Goal: Information Seeking & Learning: Find specific page/section

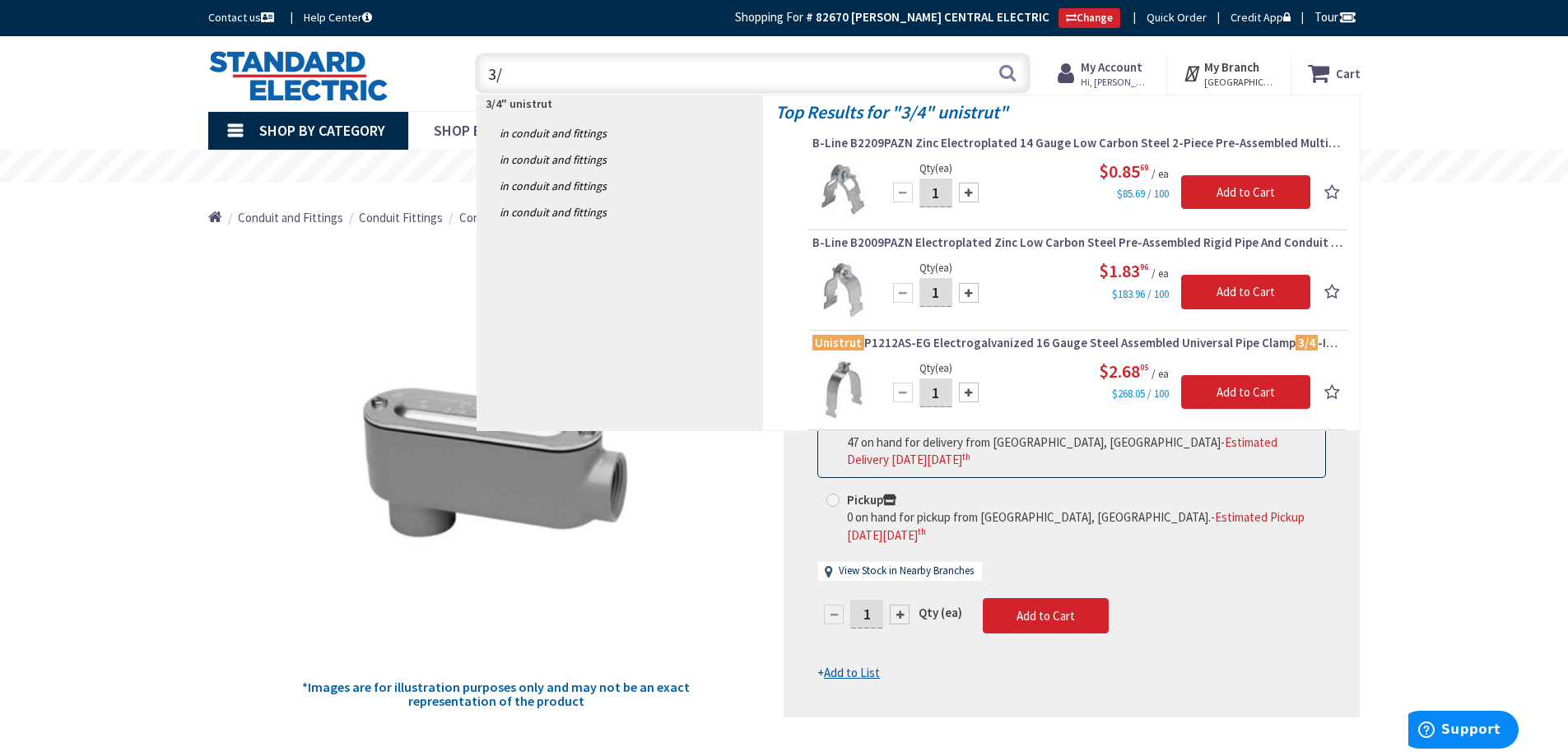
type input "3"
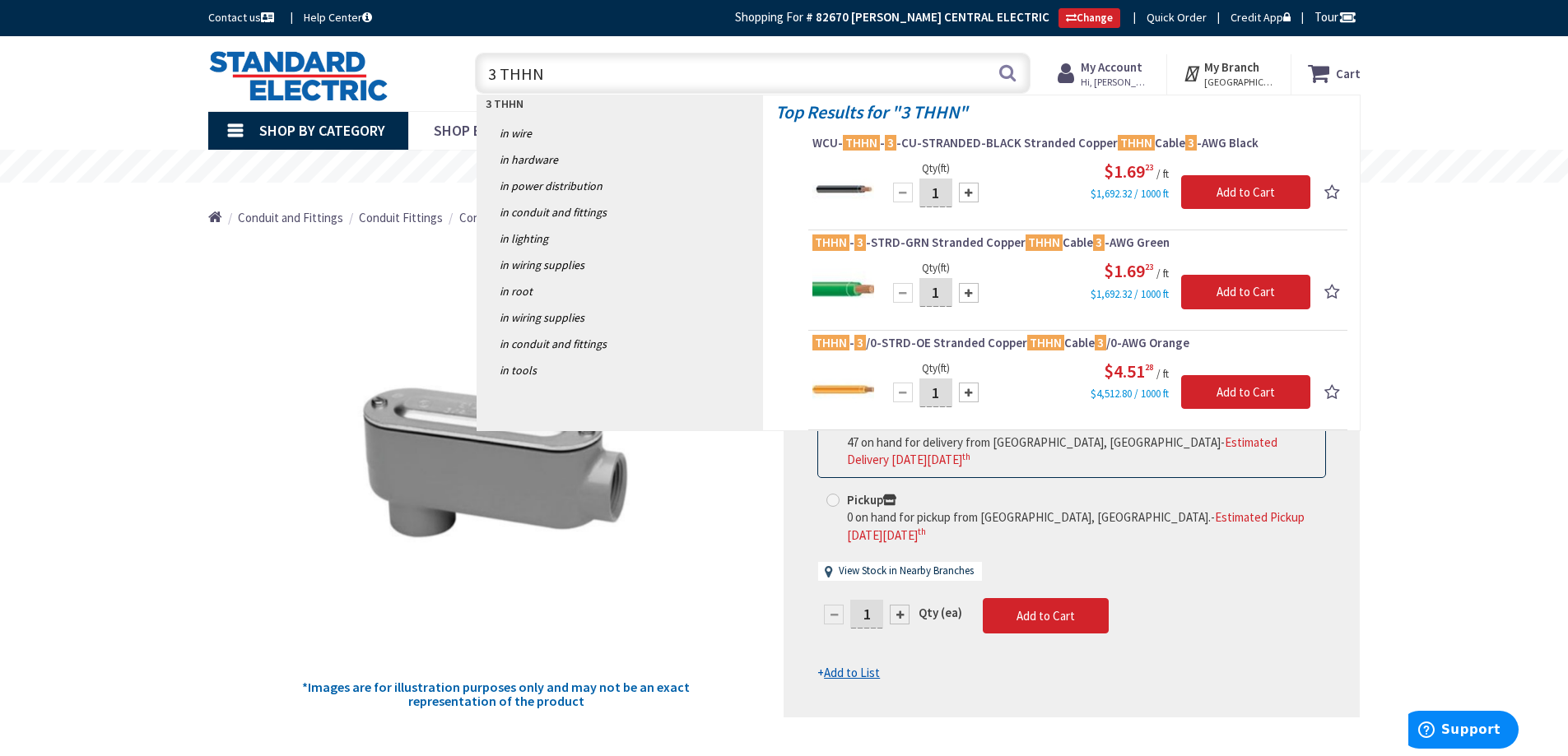
click at [630, 70] on input "3 THHN" at bounding box center [752, 73] width 556 height 41
type input "3"
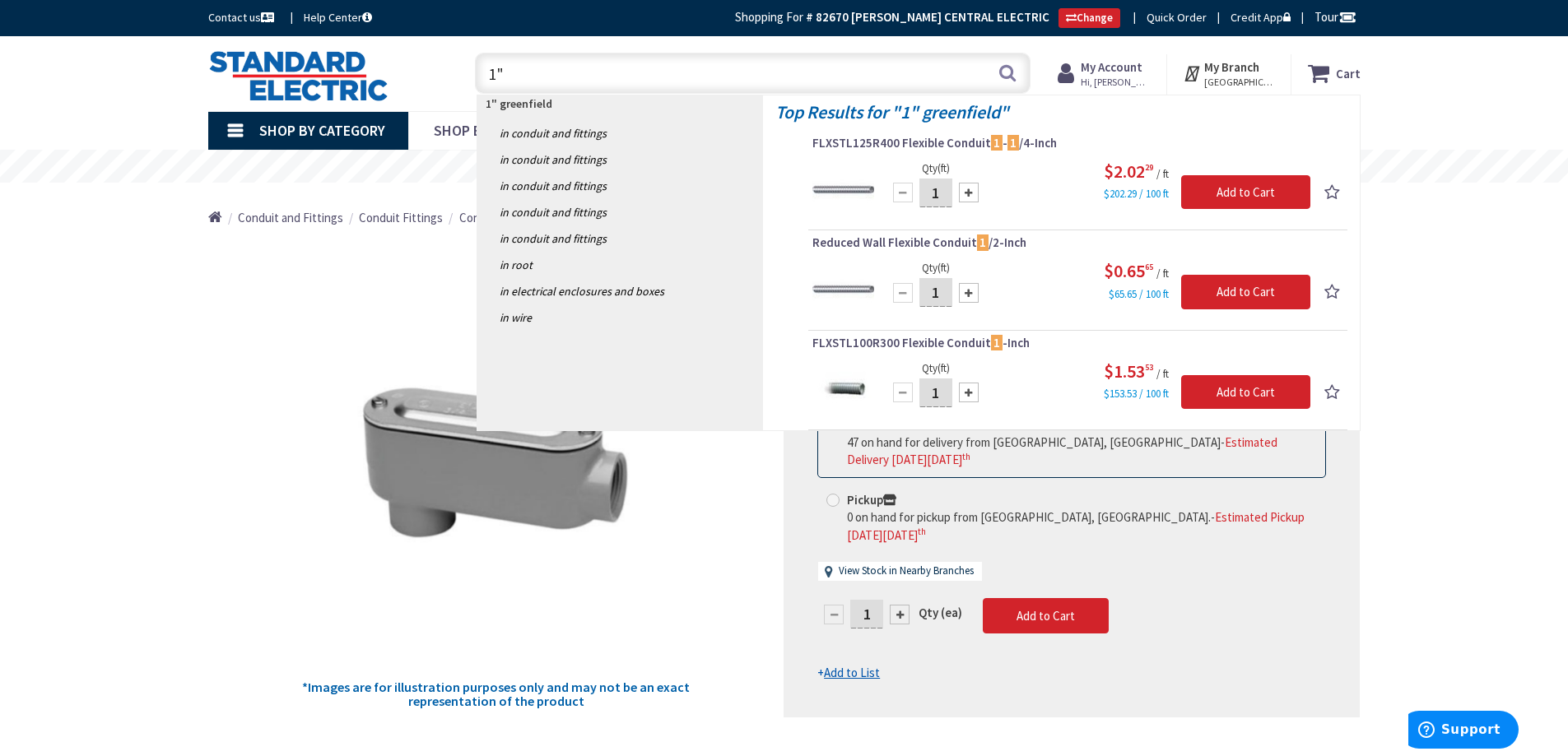
type input "1"
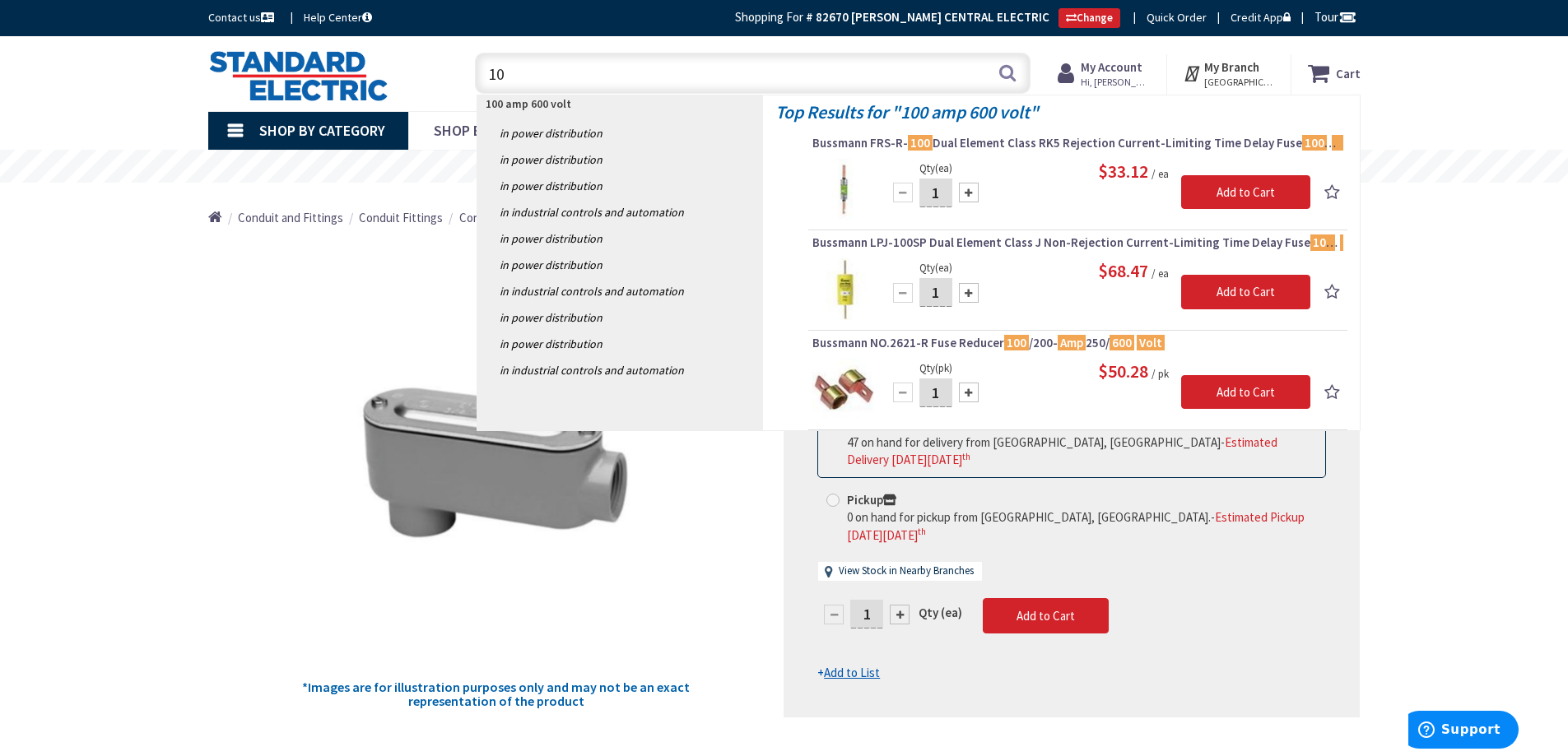
type input "1"
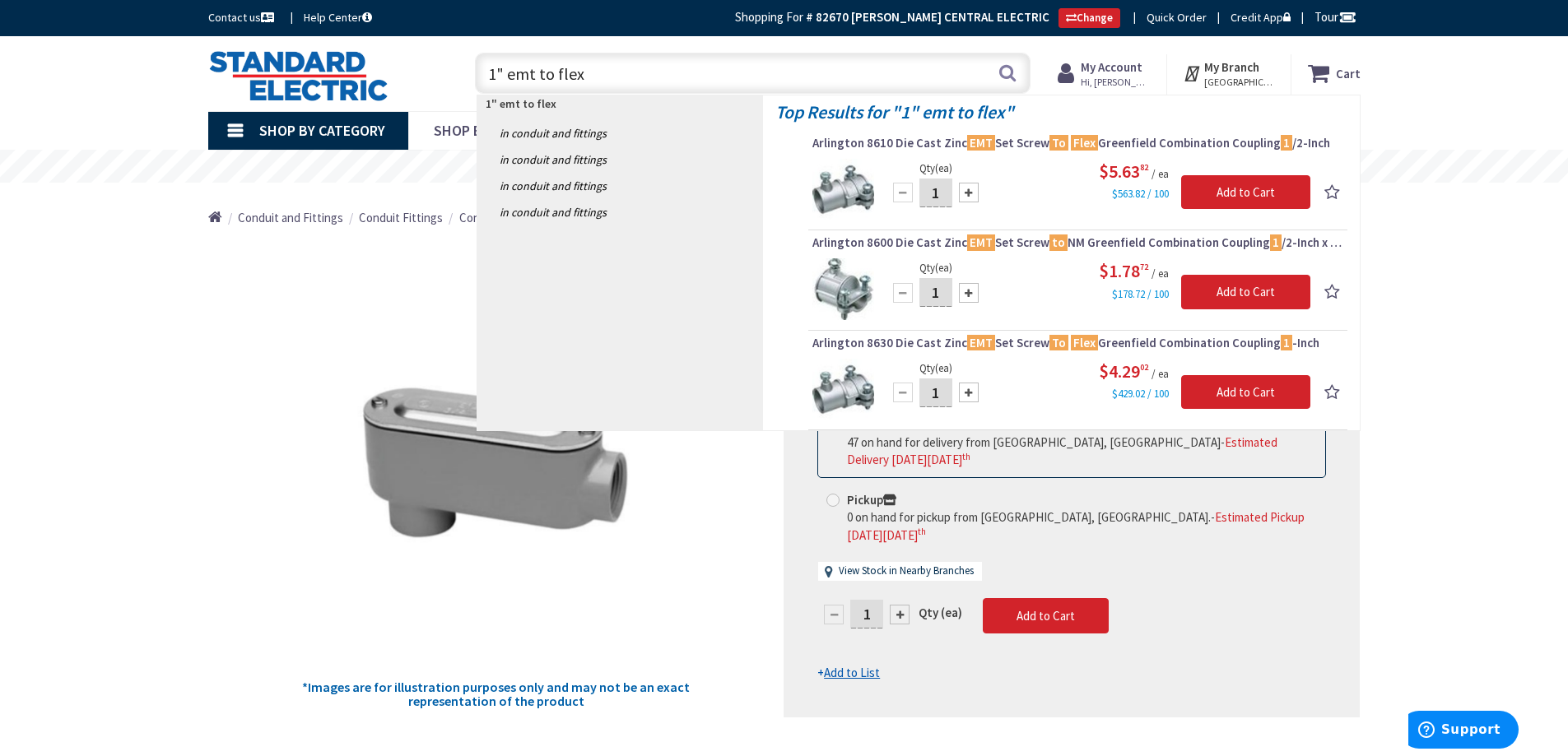
click at [497, 70] on input "1" emt to flex" at bounding box center [752, 73] width 556 height 41
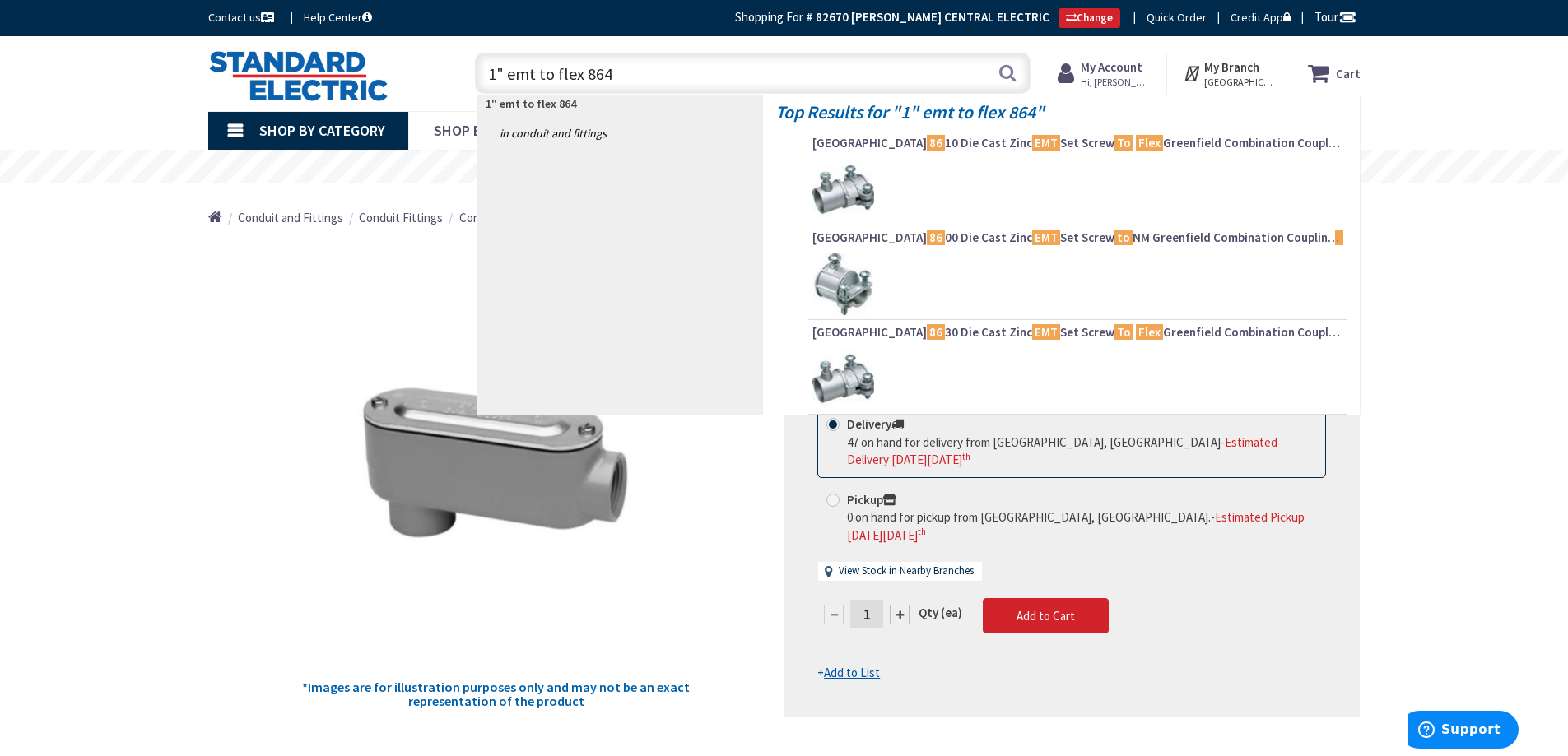
type input "1" emt to flex 8640"
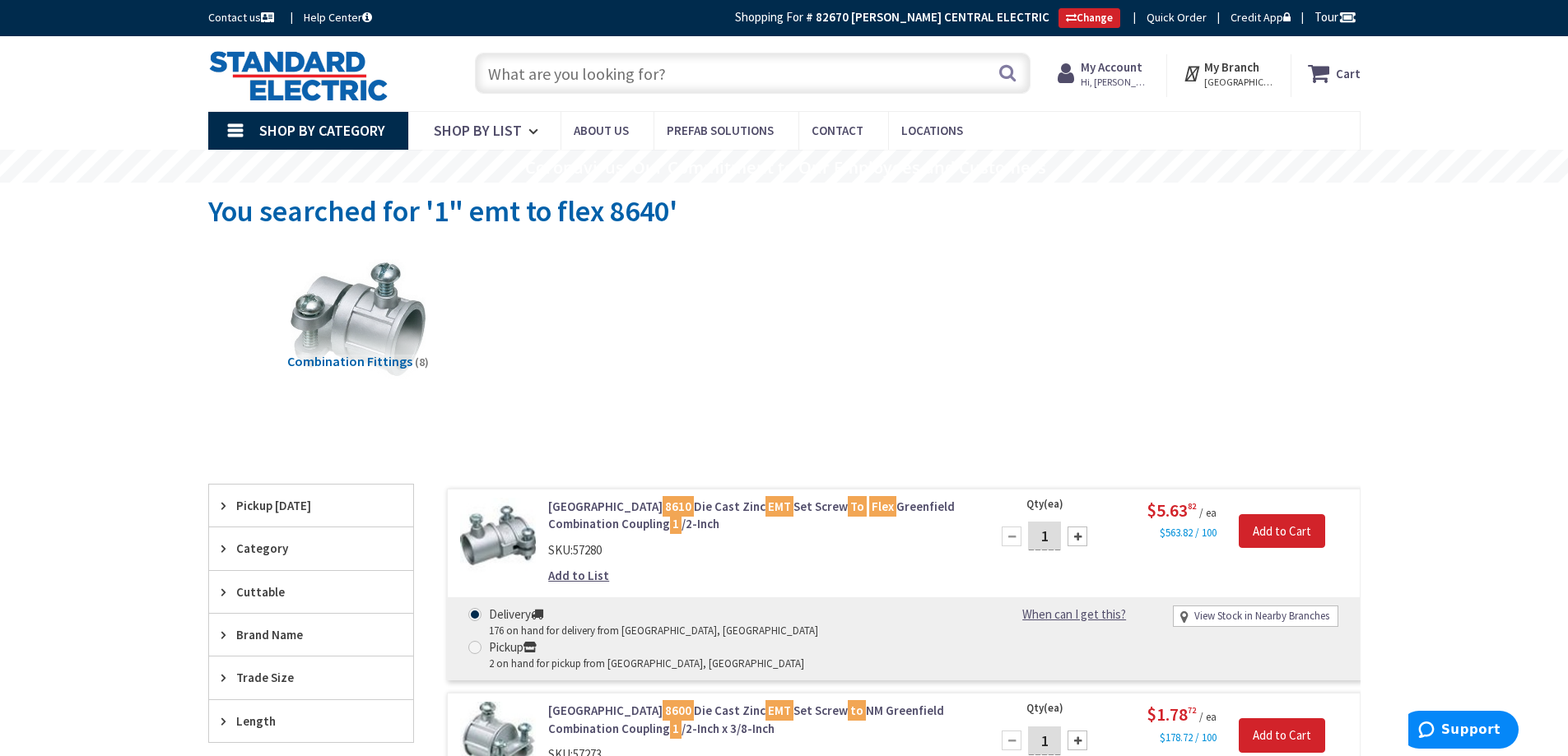
type input "[GEOGRAPHIC_DATA], [GEOGRAPHIC_DATA]"
click at [499, 71] on input "text" at bounding box center [752, 73] width 556 height 41
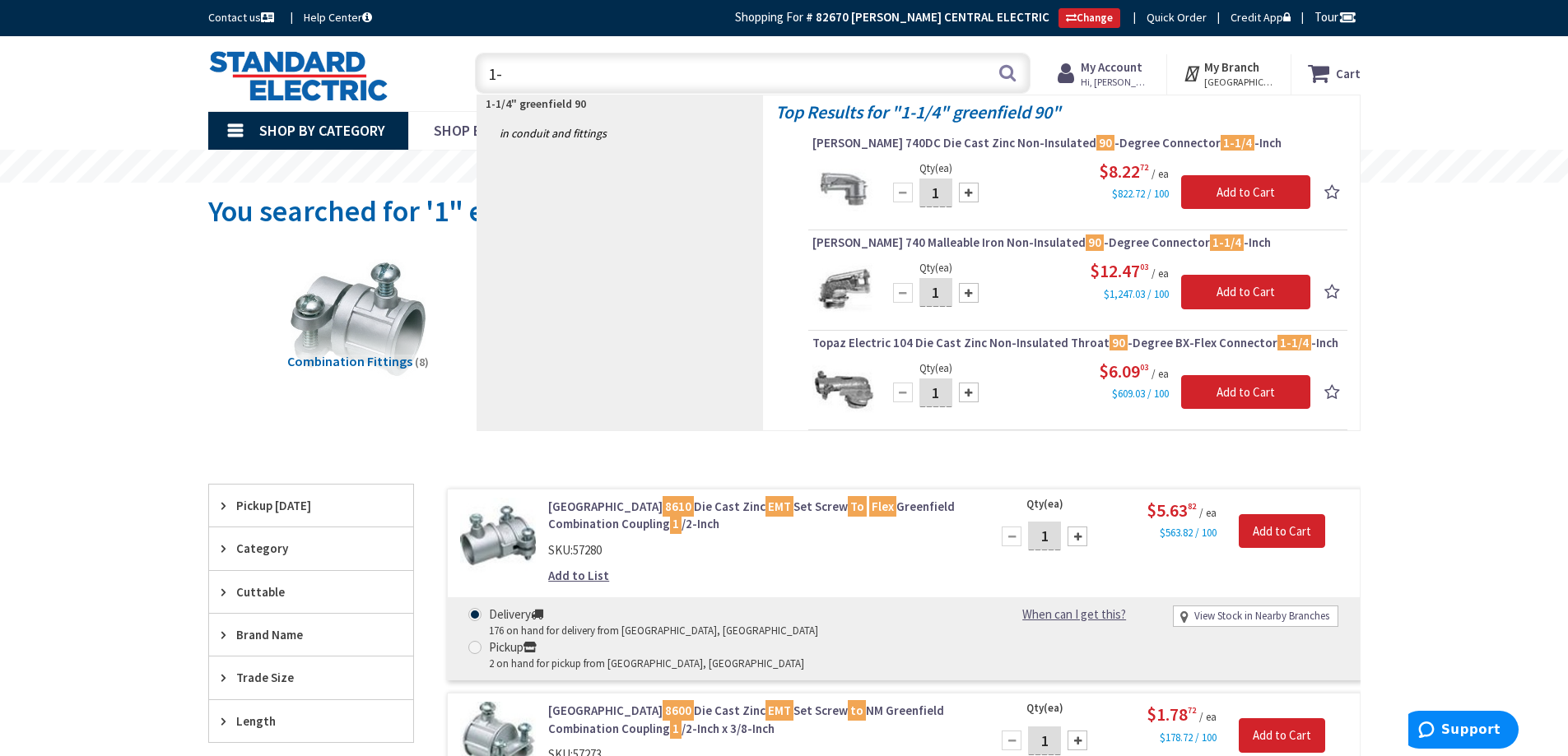
type input "1"
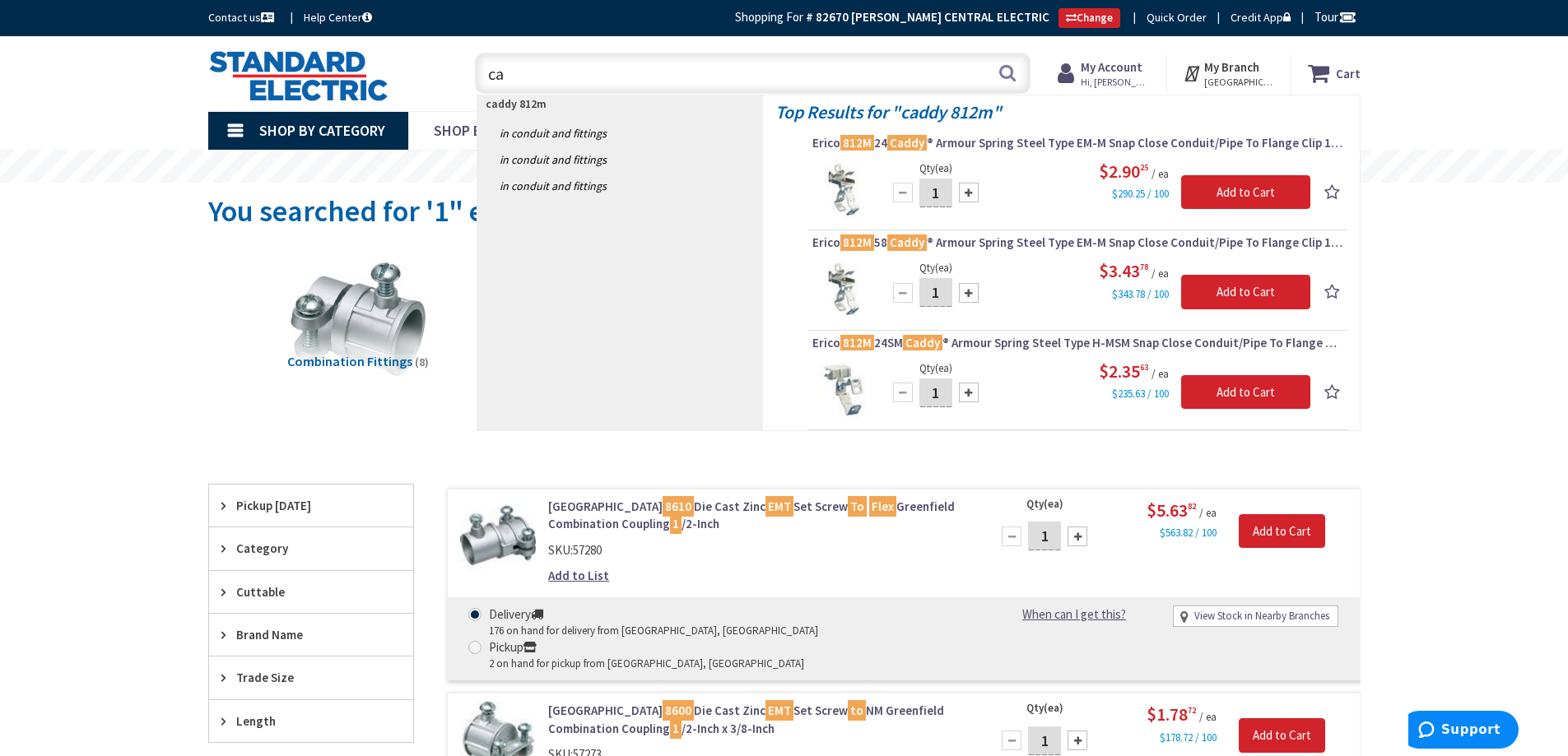
type input "c"
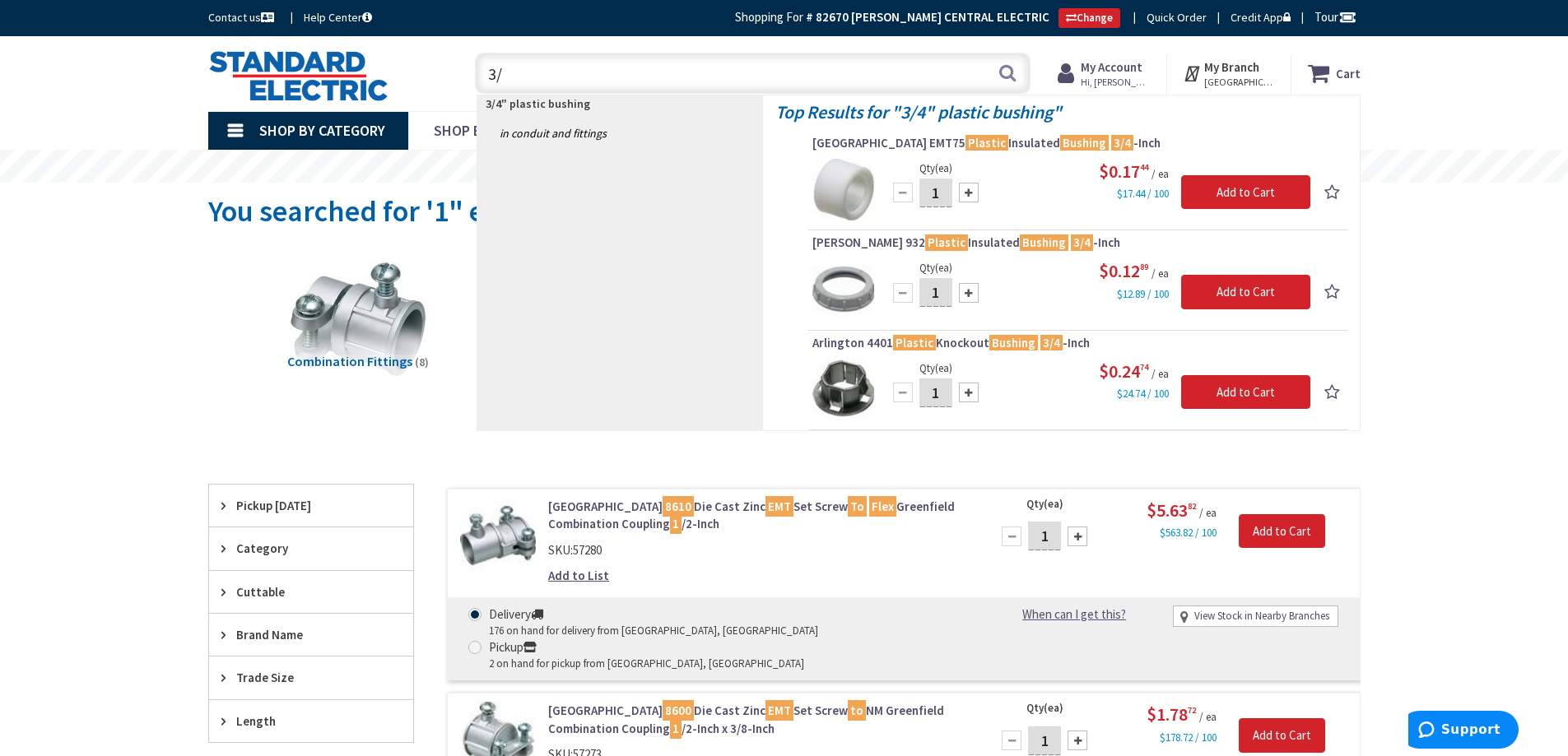
type input "3"
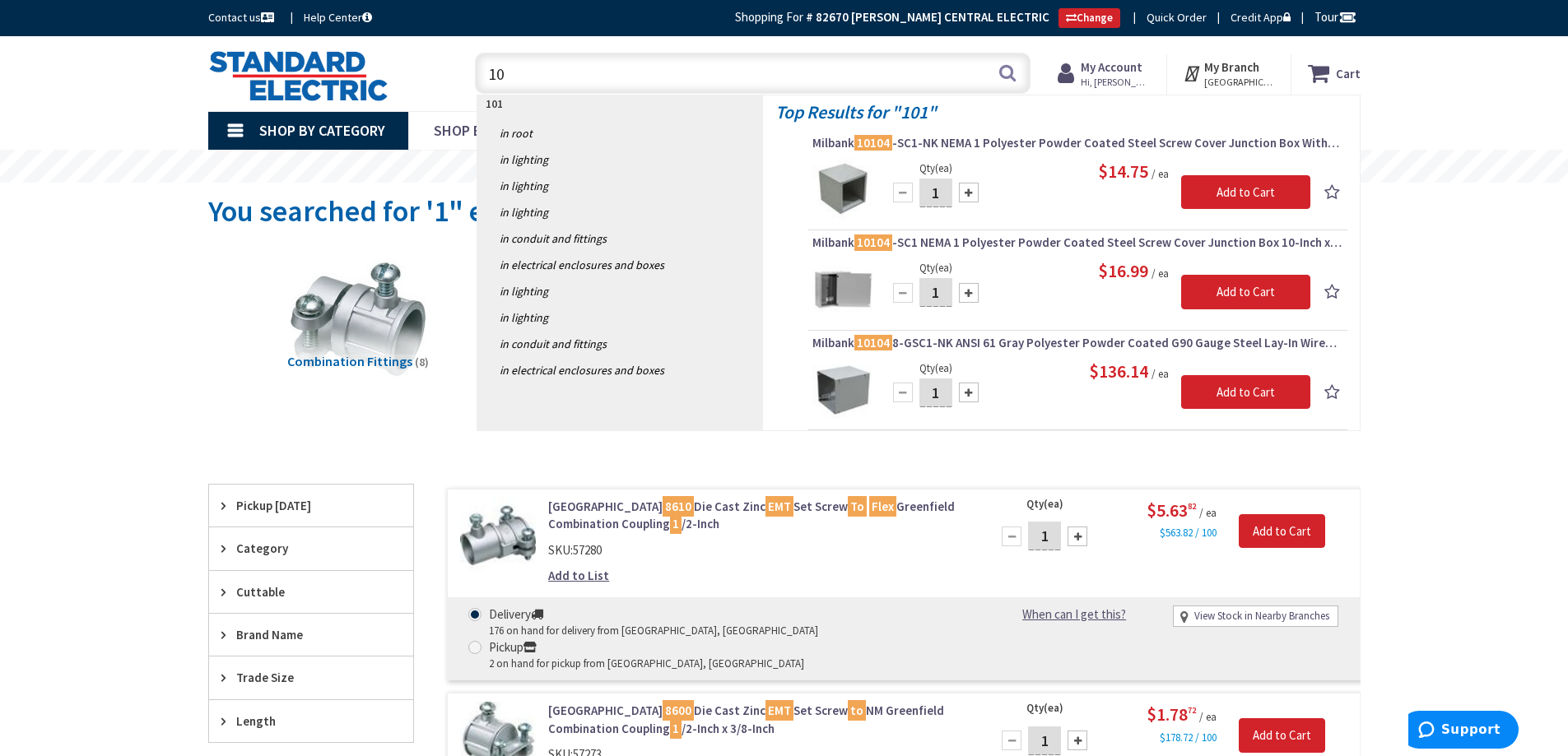
type input "1"
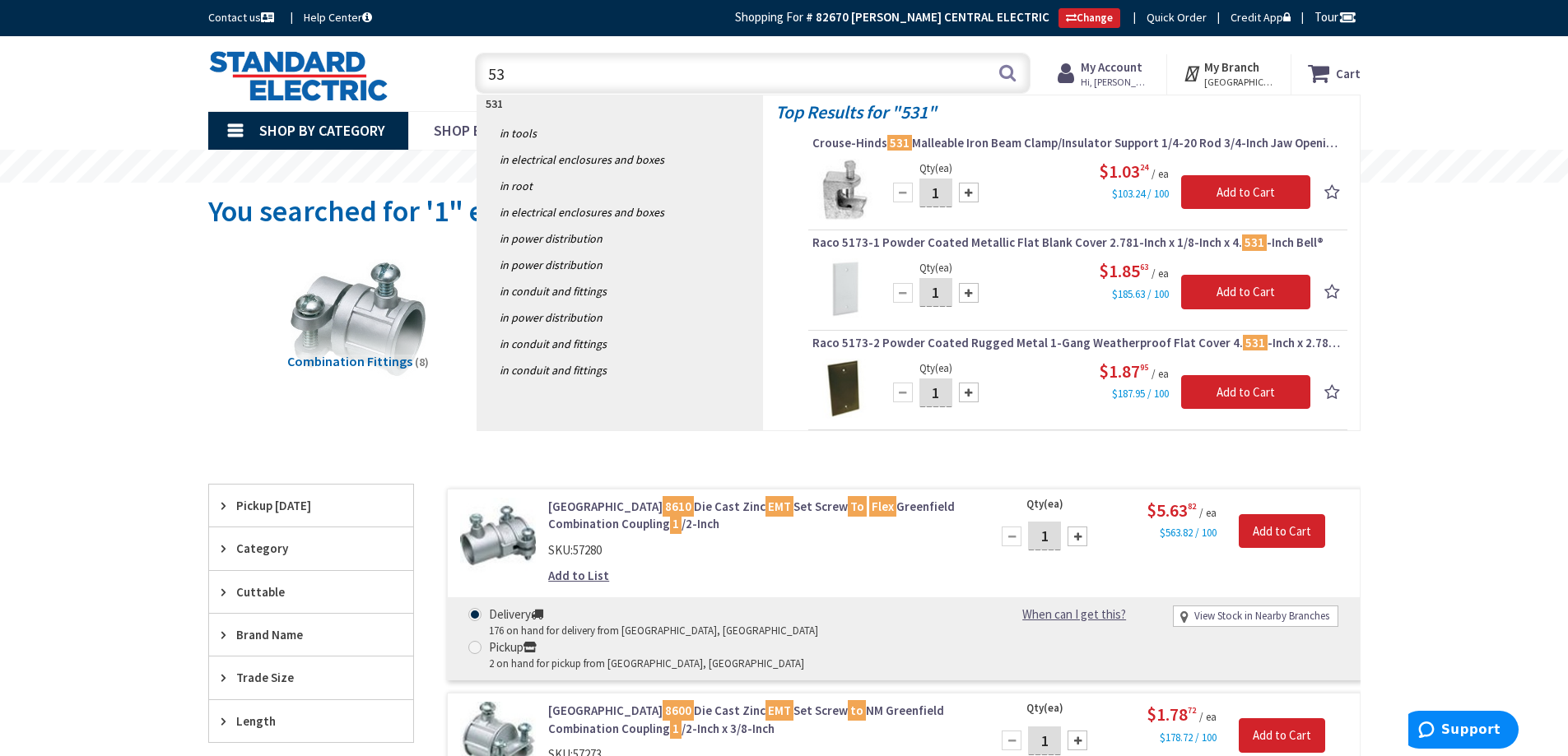
type input "5"
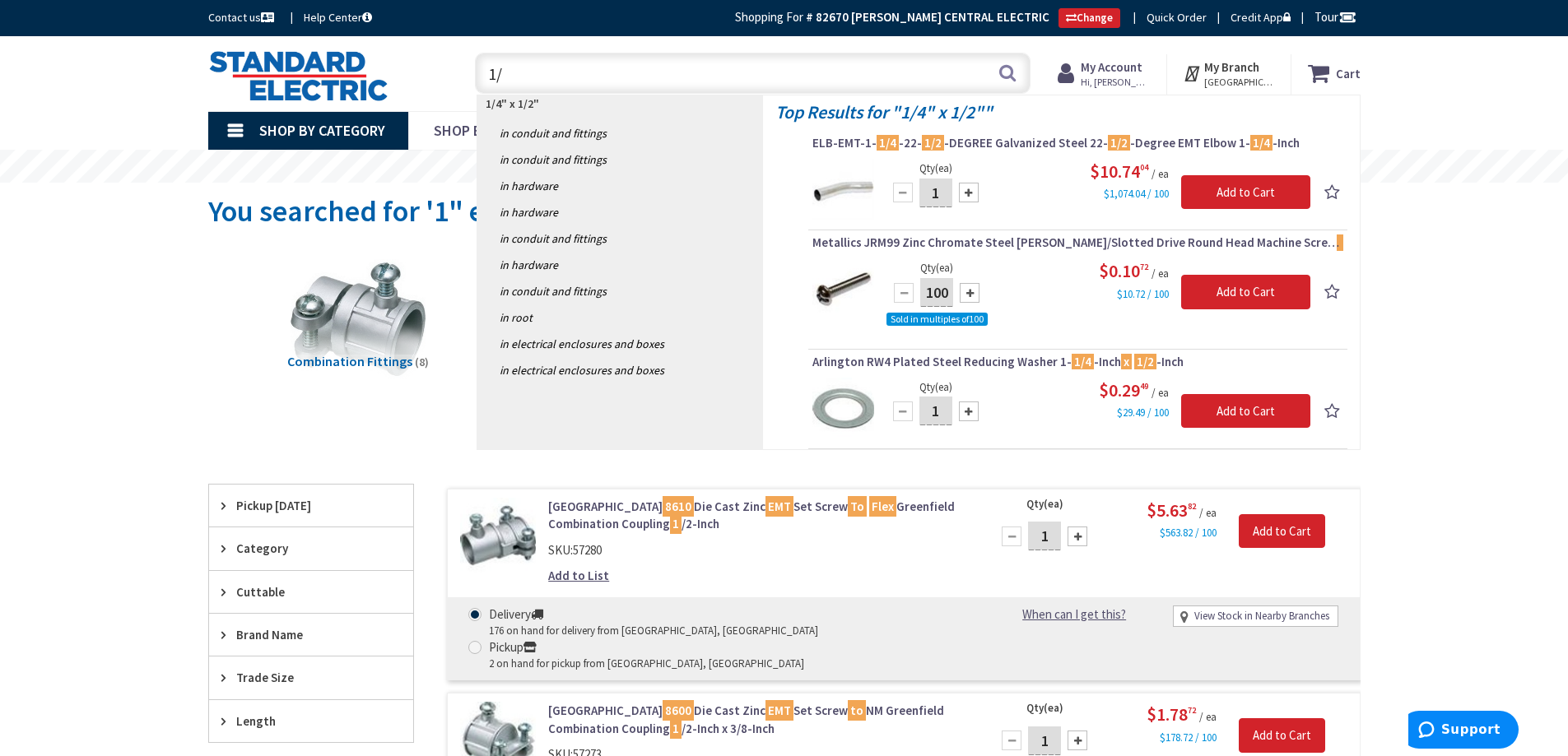
type input "1"
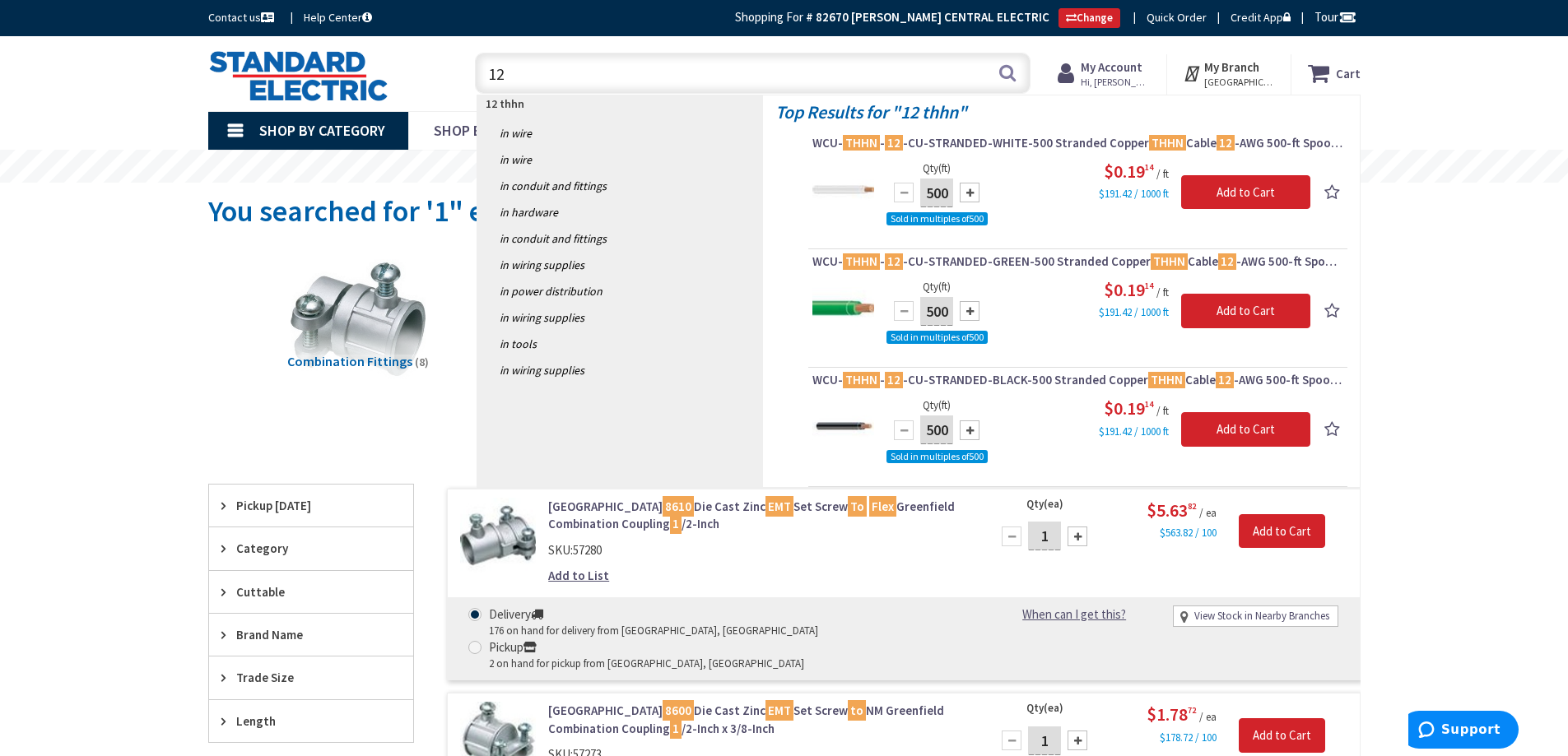
type input "1"
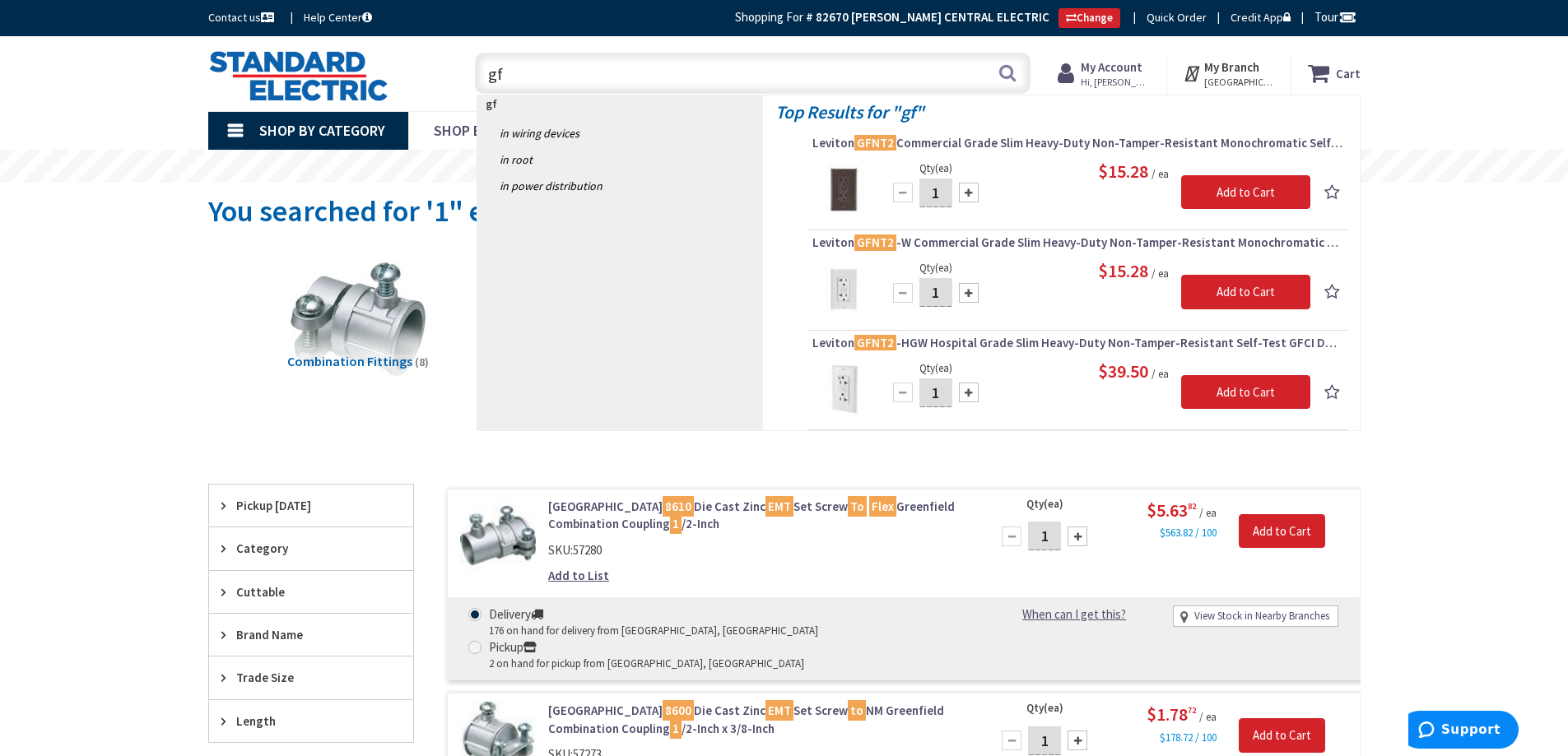
type input "g"
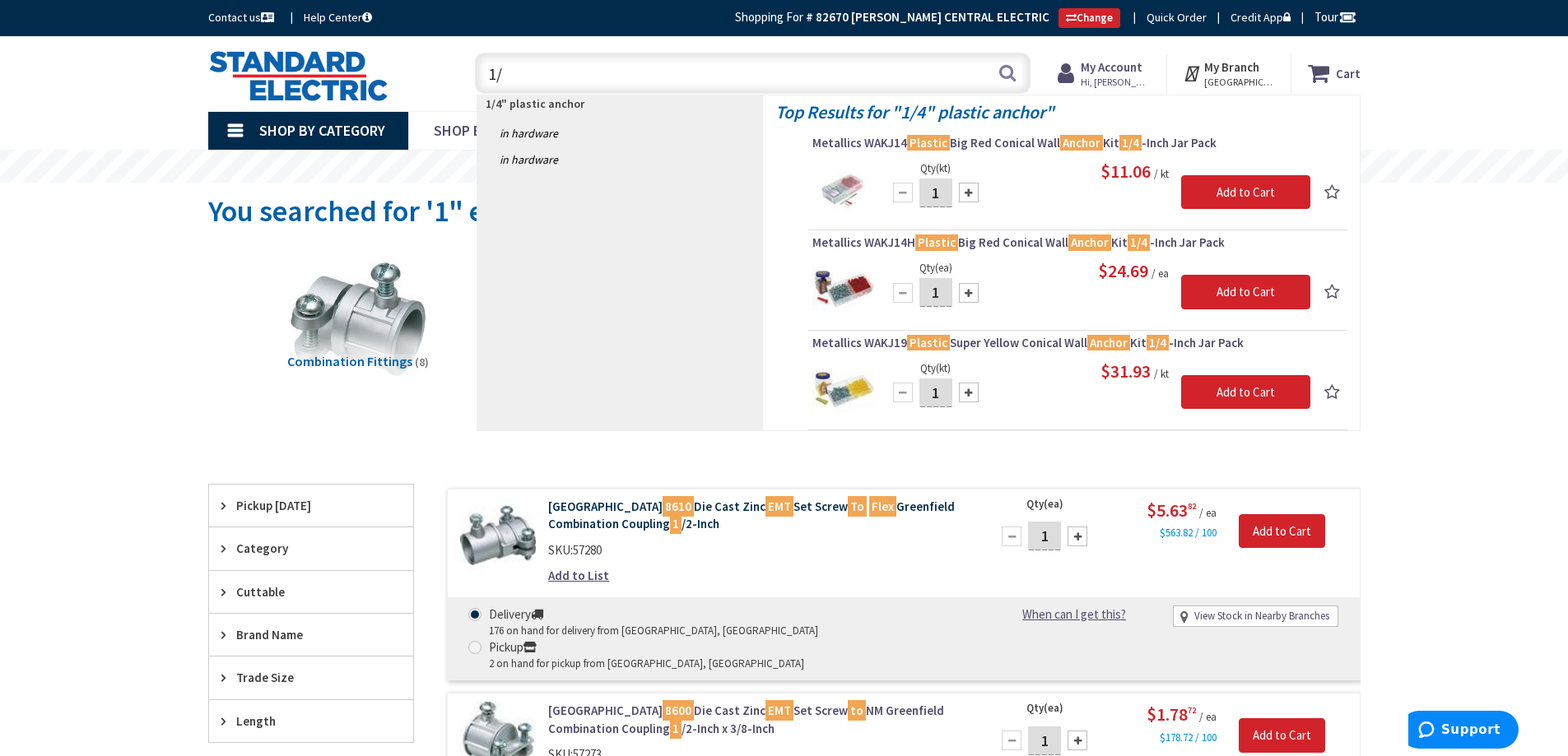
type input "1"
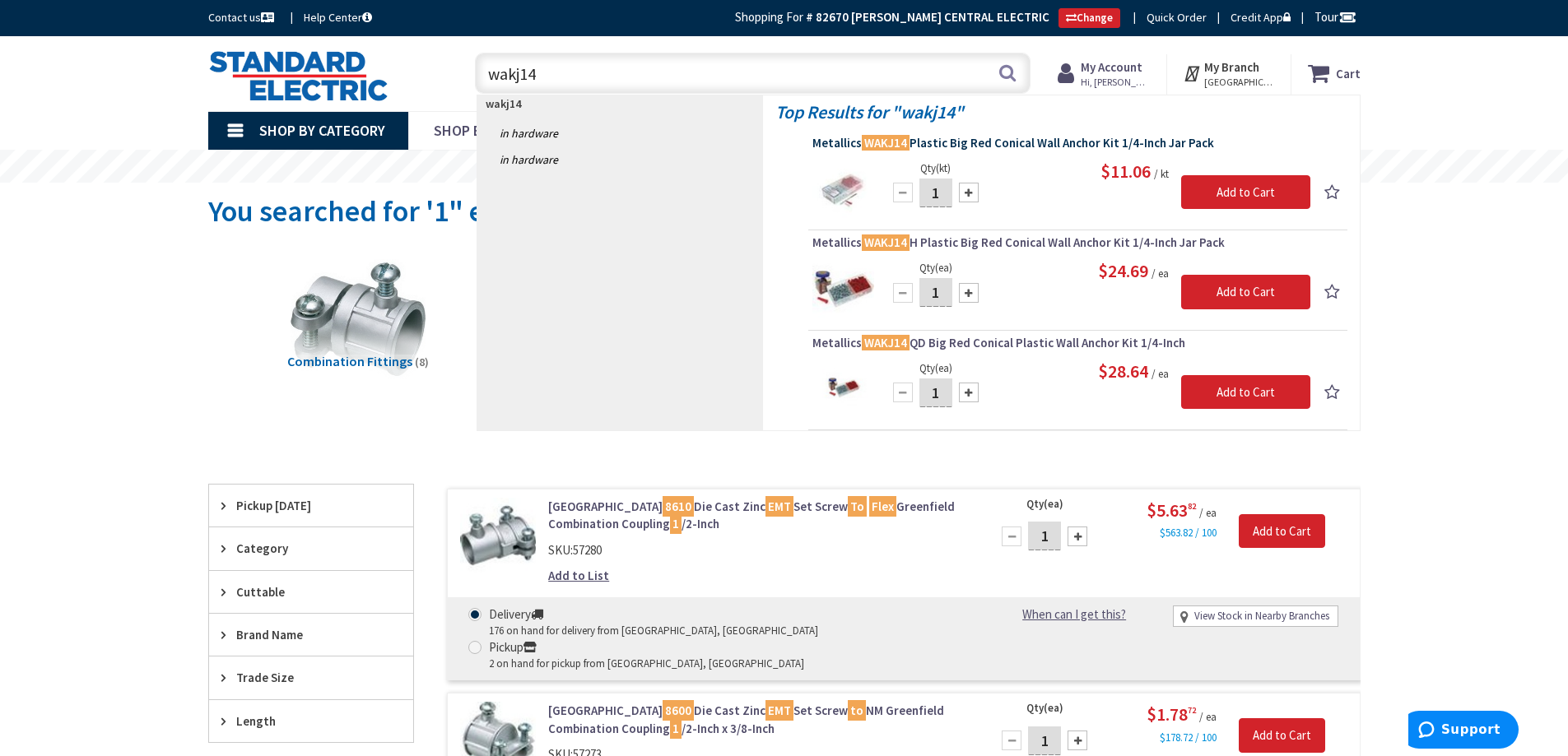
type input "wakj14"
click at [934, 145] on span "Metallics WAKJ14 Plastic Big Red Conical Wall Anchor Kit 1/4-Inch Jar Pack" at bounding box center [1078, 144] width 531 height 17
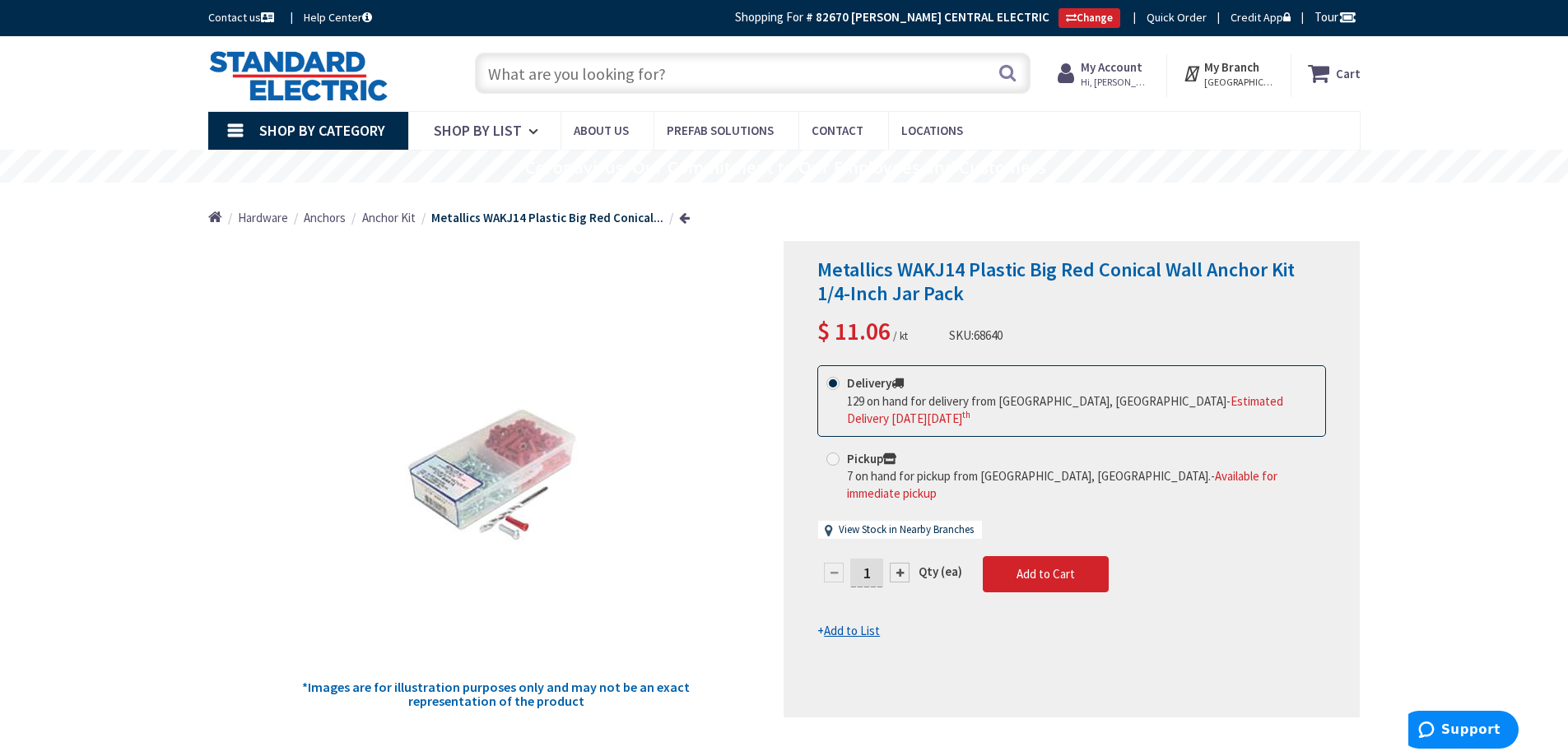
click at [545, 69] on input "text" at bounding box center [752, 73] width 556 height 41
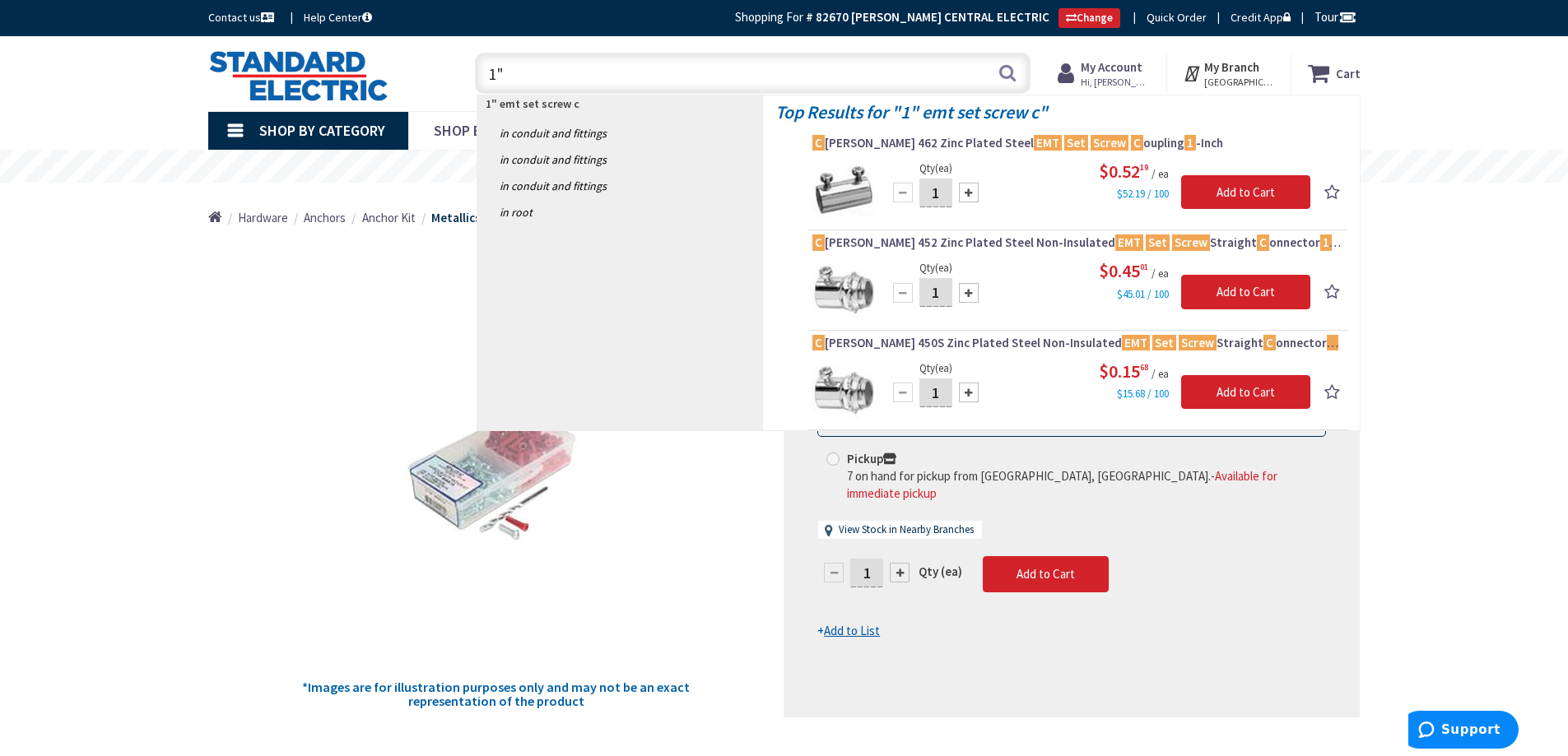
type input "1"
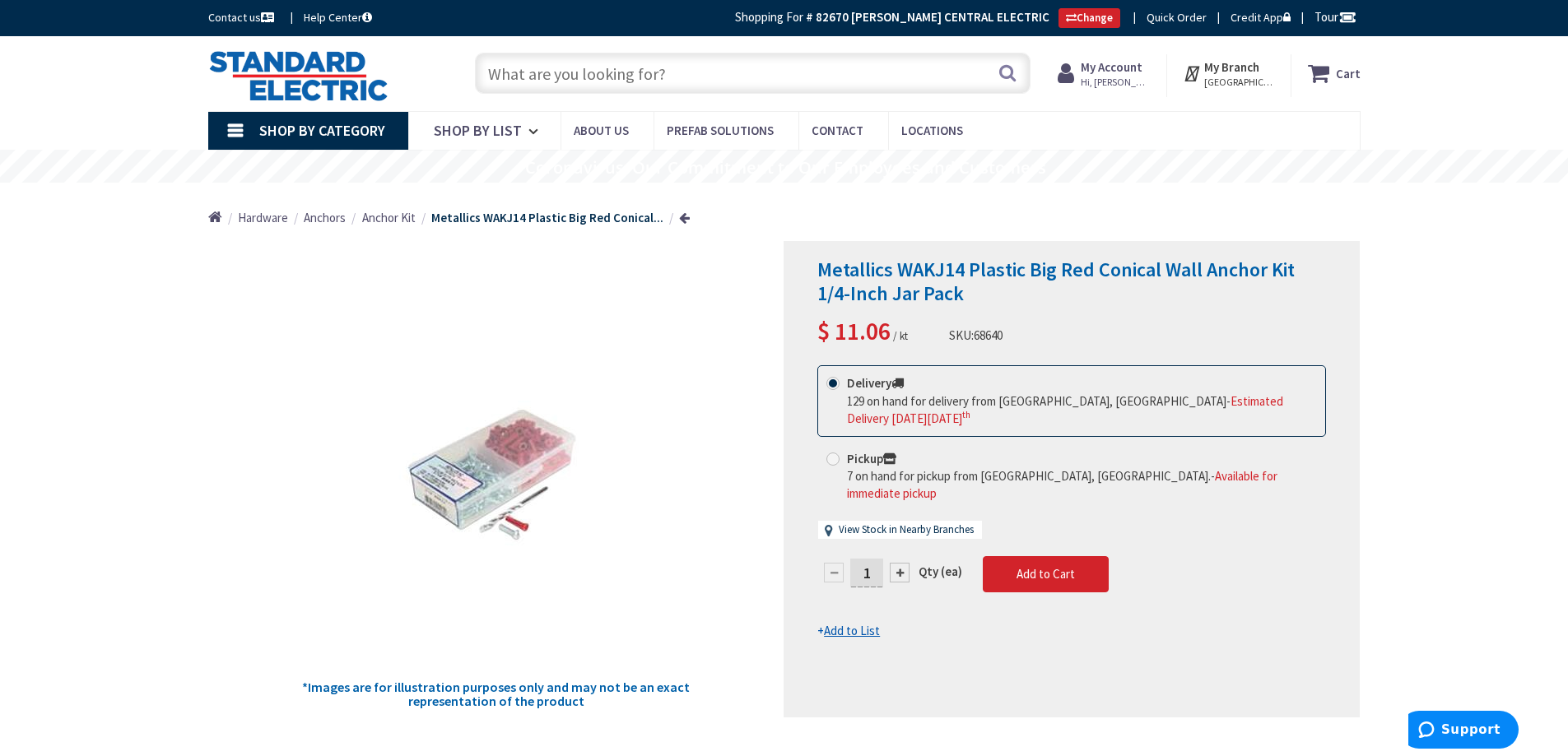
click at [541, 71] on input "text" at bounding box center [752, 73] width 556 height 41
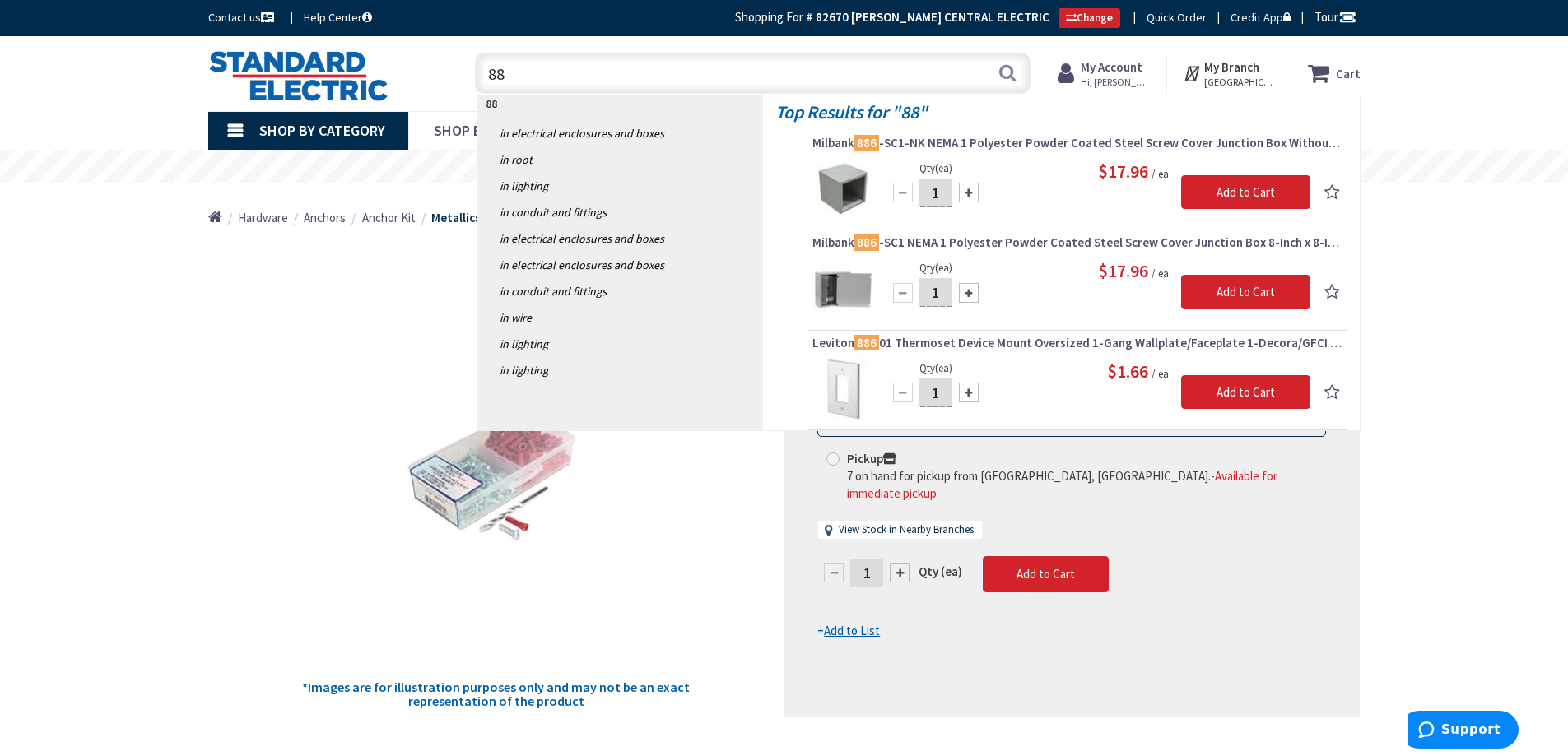
type input "8"
type input "1"
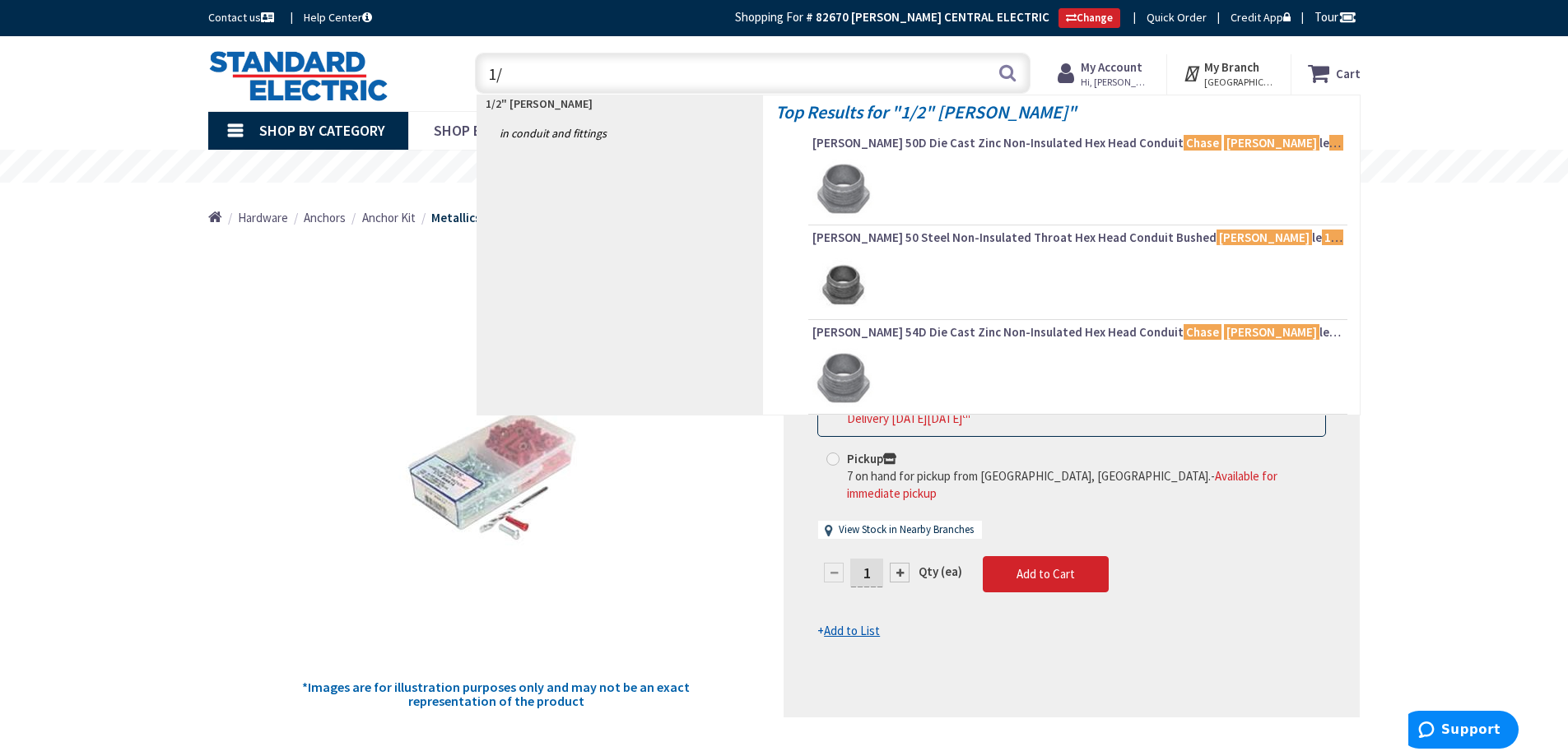
type input "1"
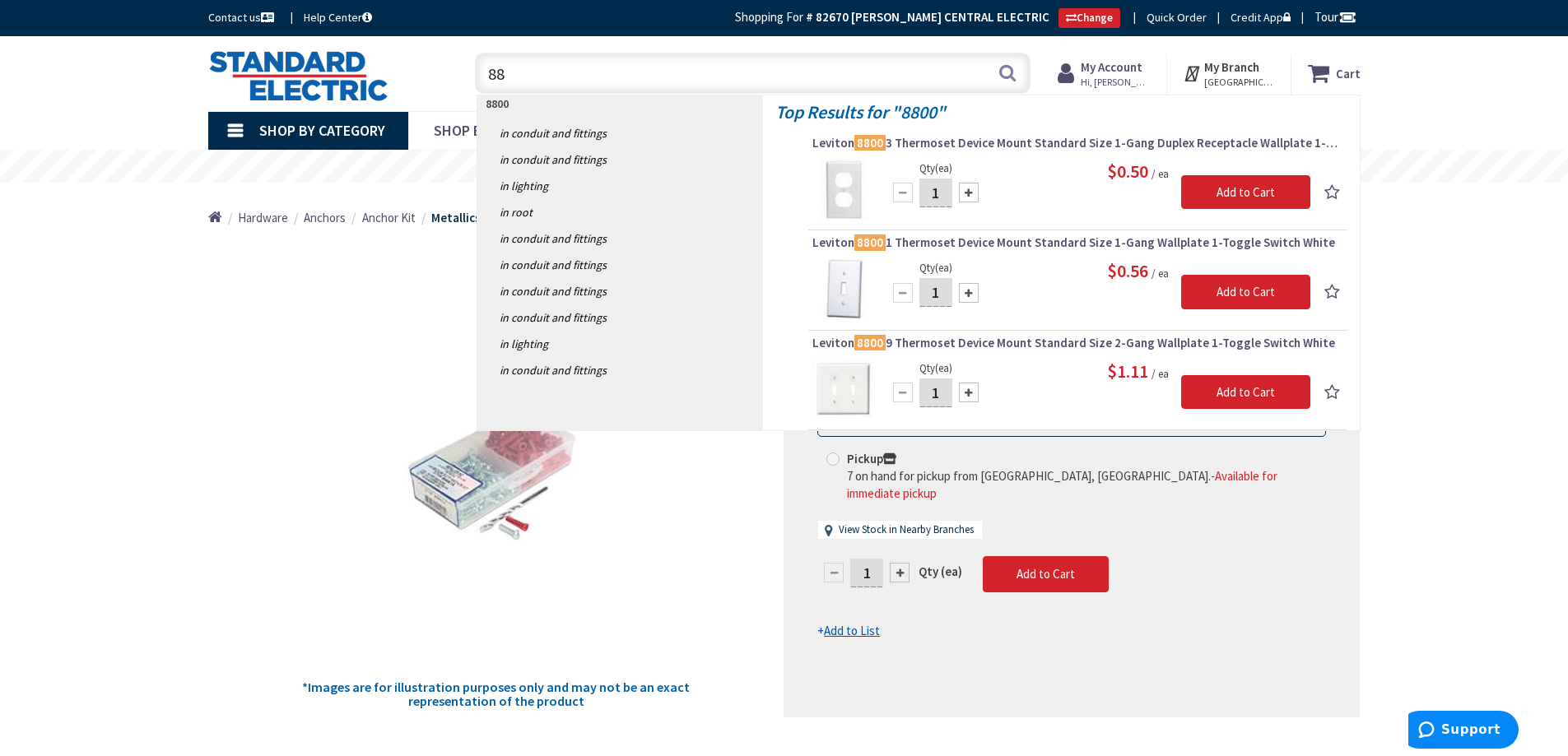
type input "8"
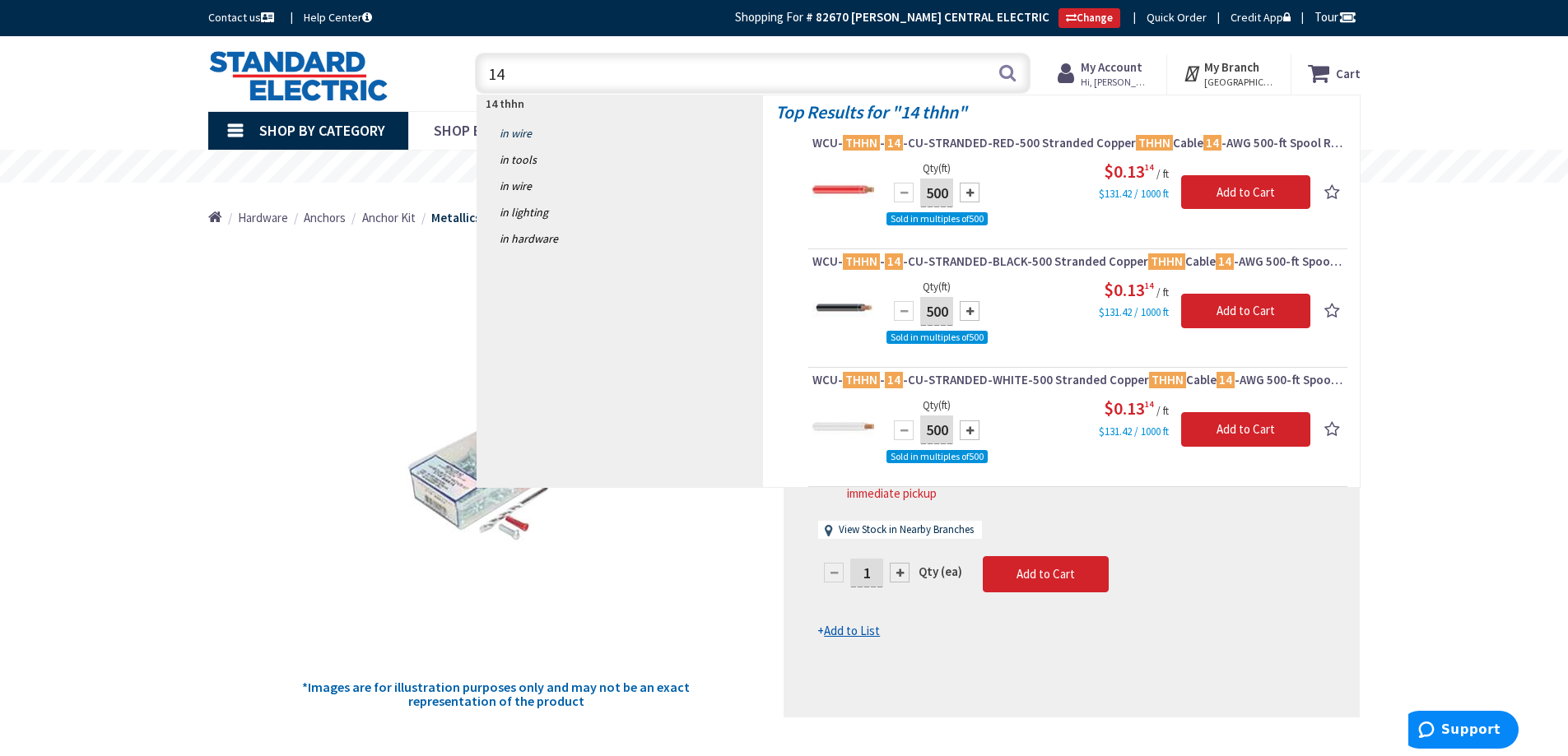
type input "1"
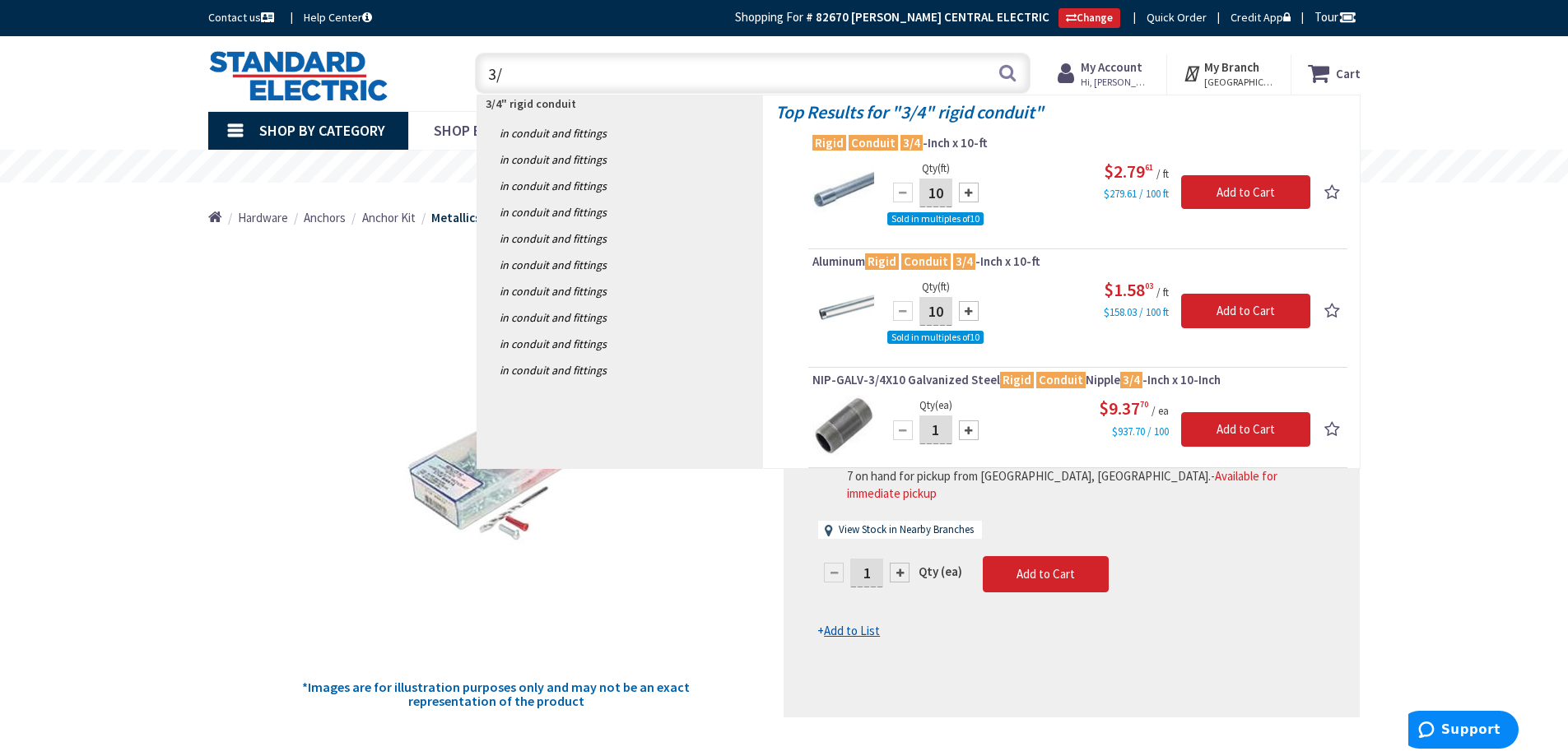
type input "3"
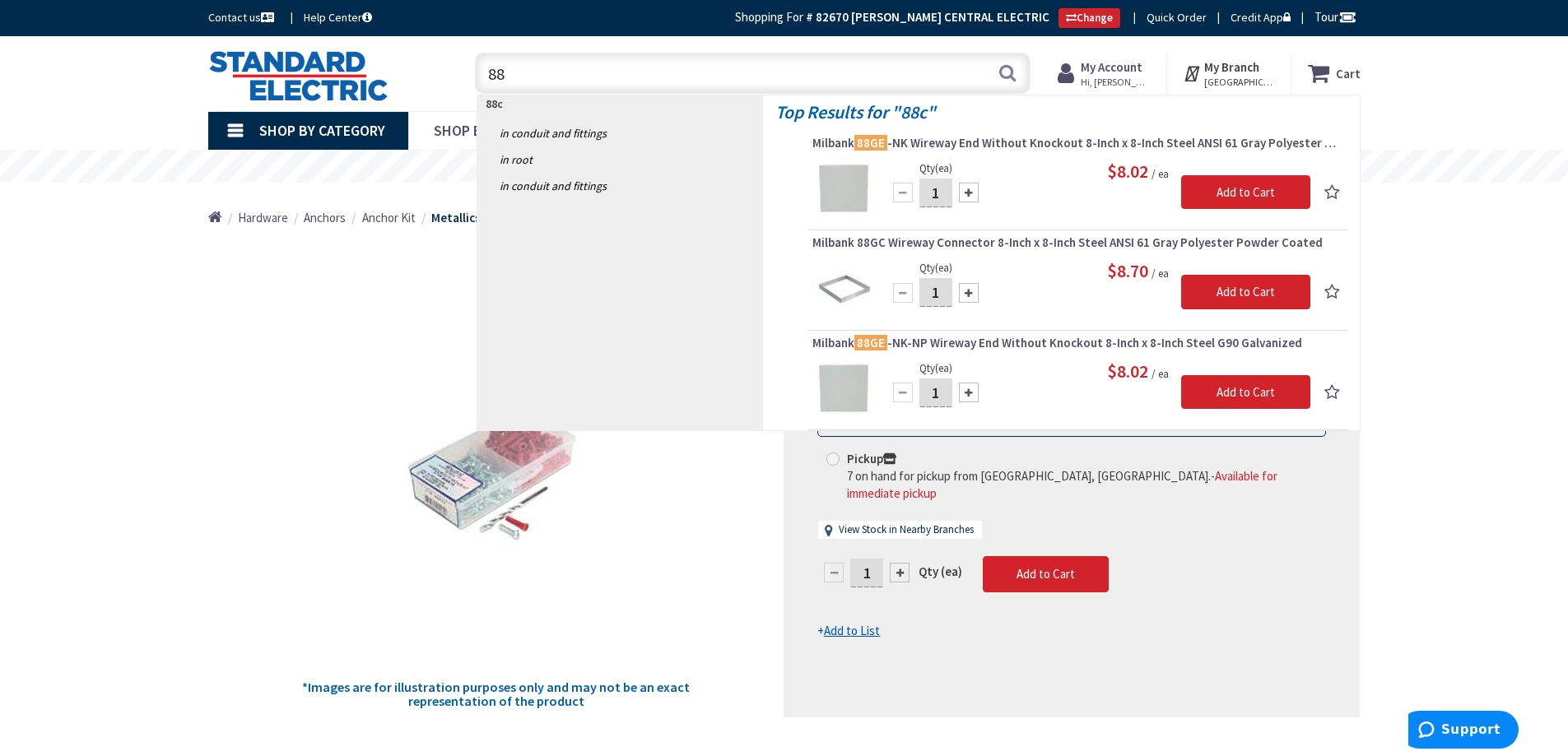
type input "8"
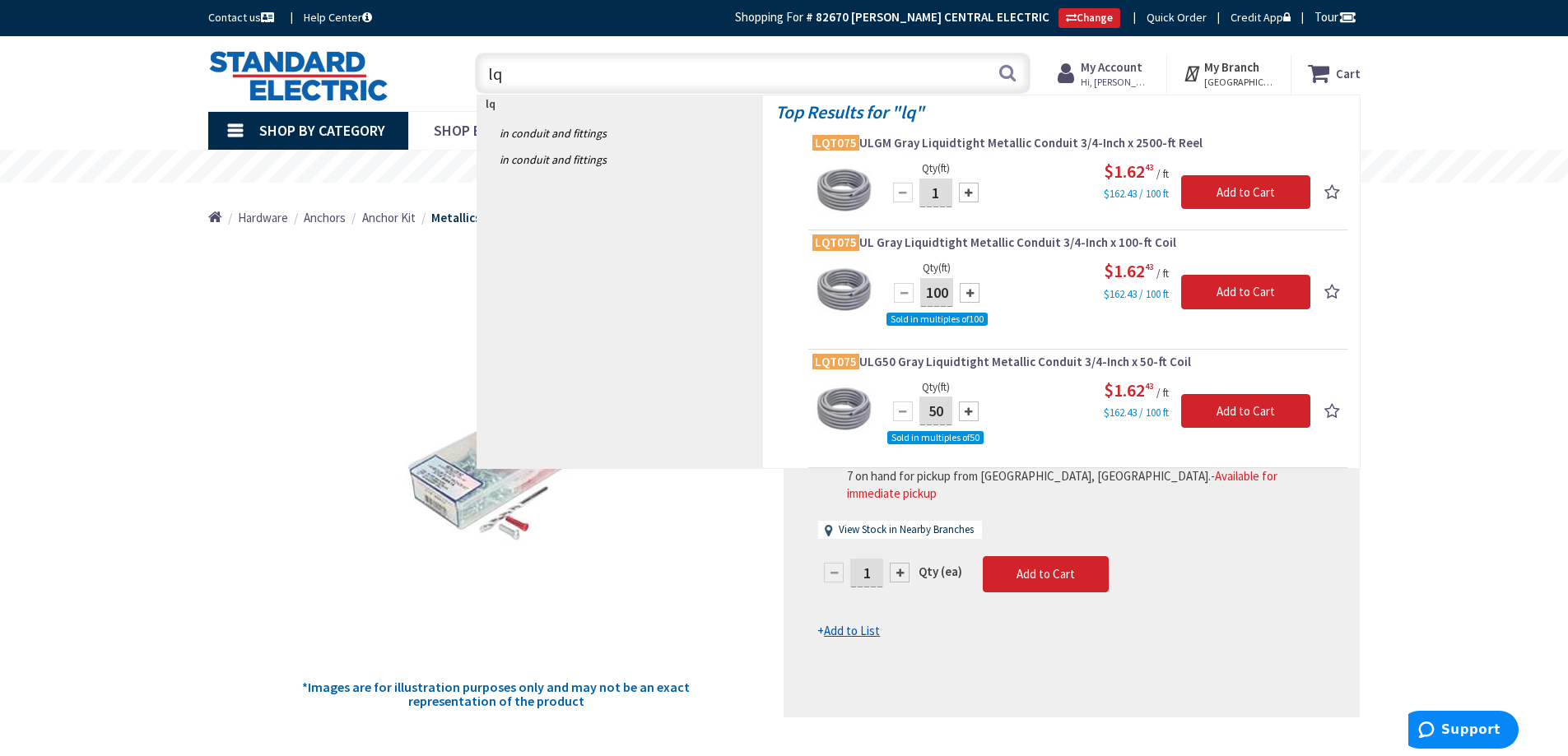
type input "l"
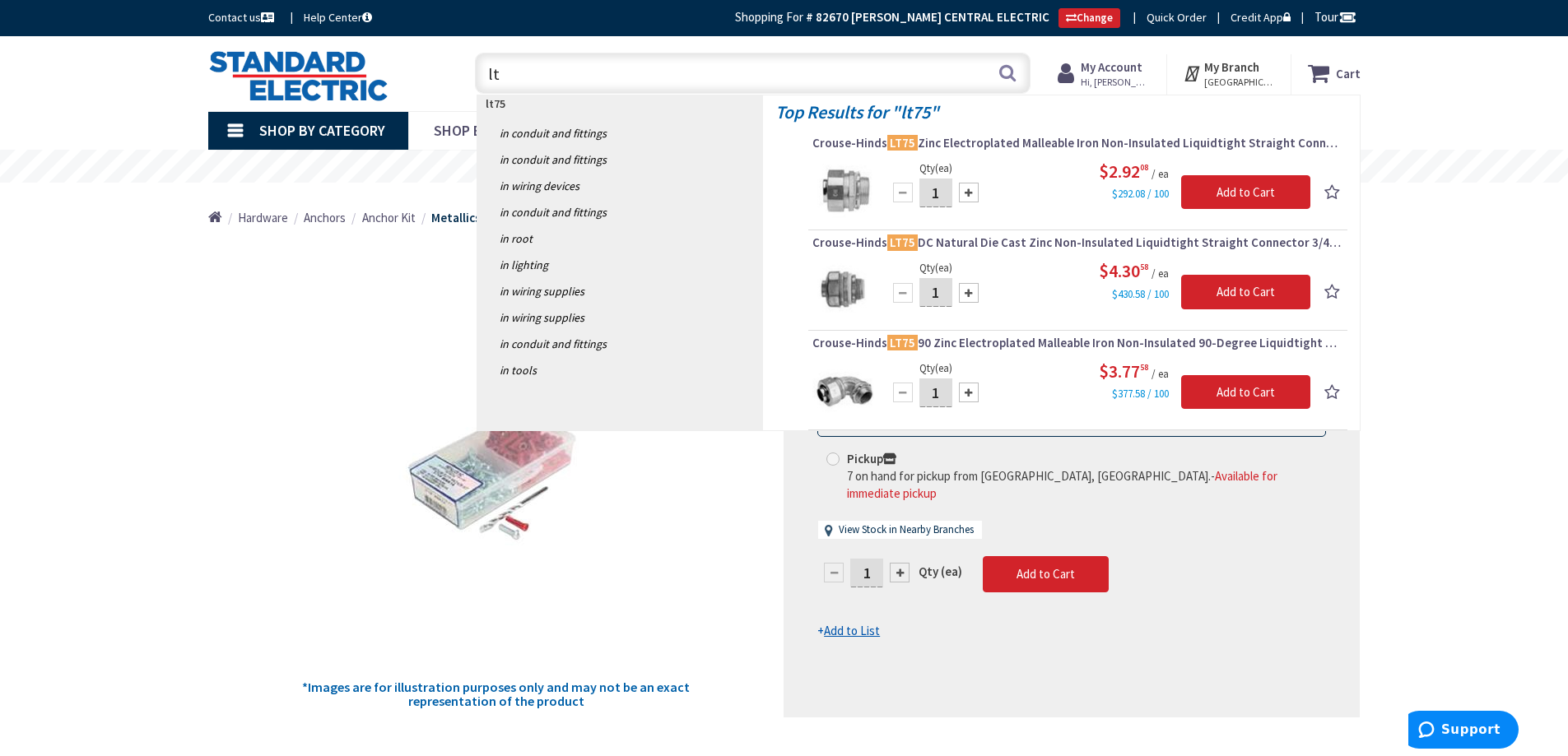
type input "l"
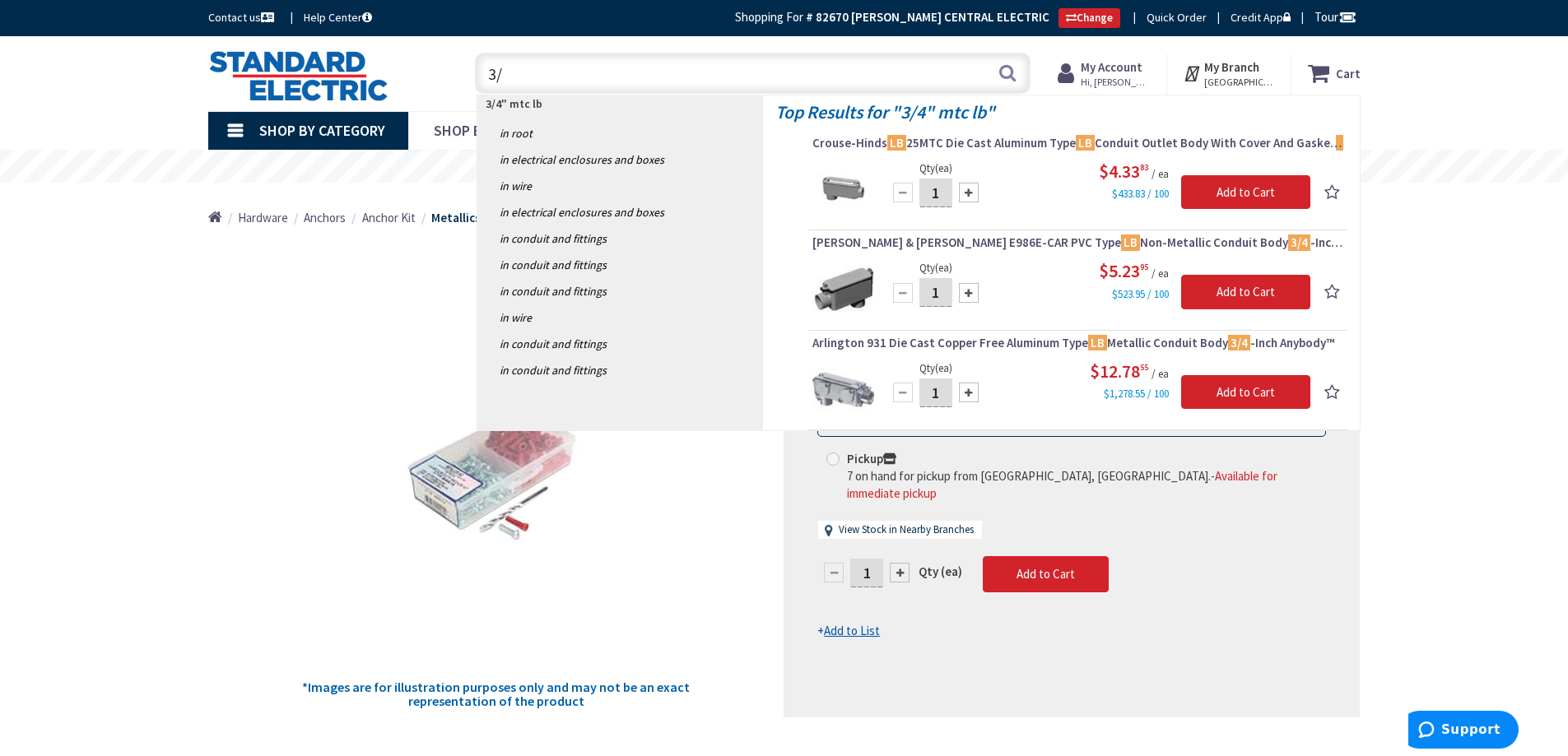
type input "3"
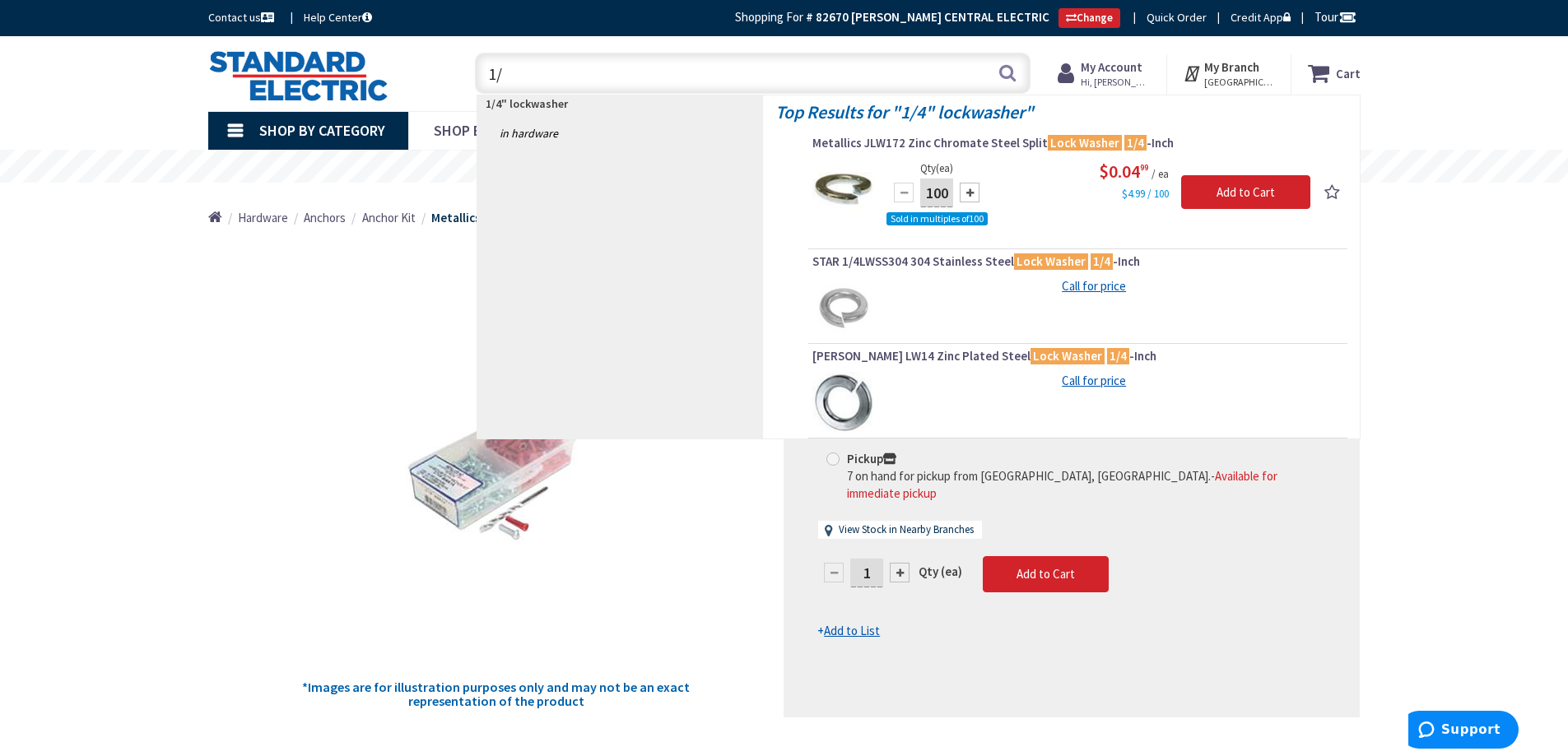
type input "1"
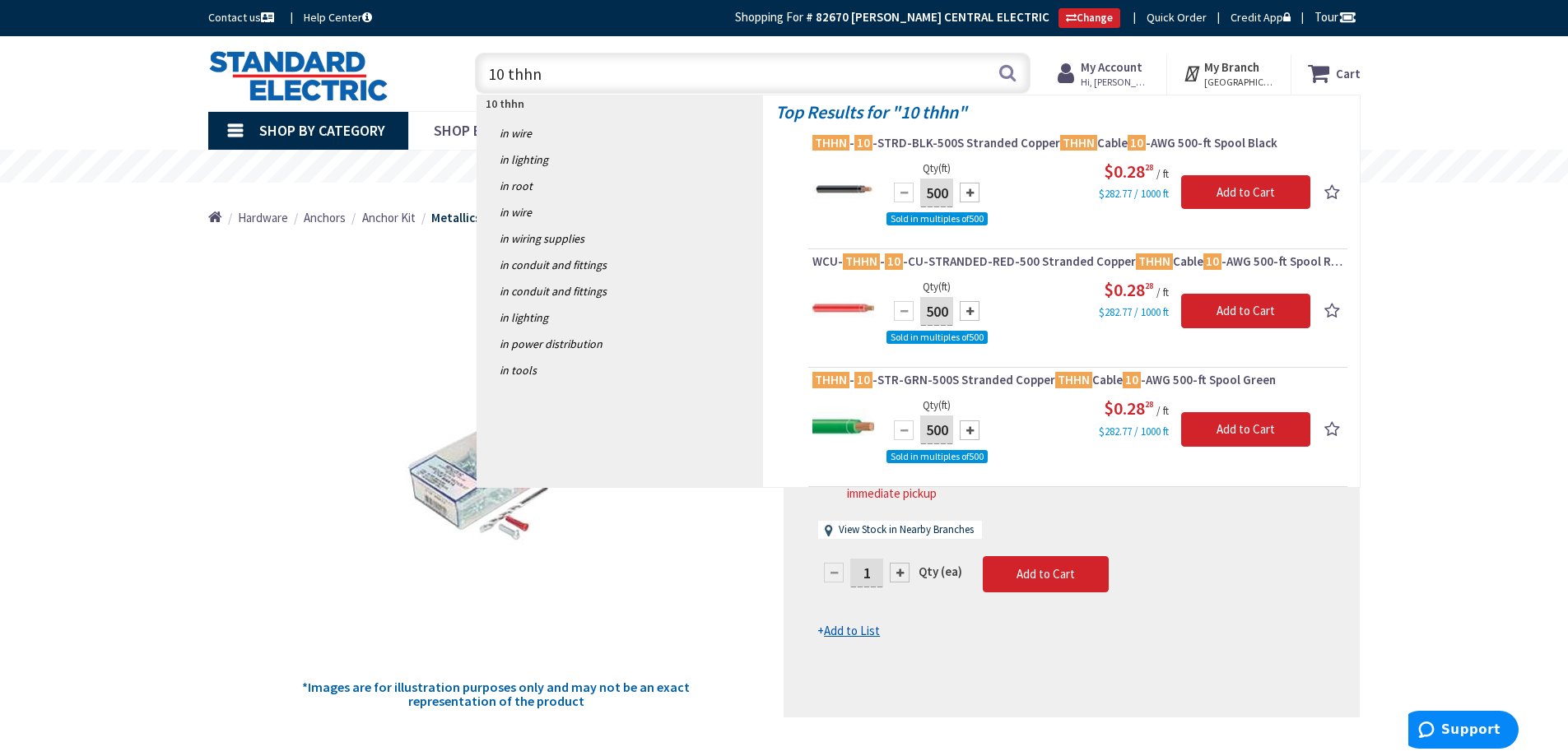
type input "10 thhn"
